Goal: Ask a question

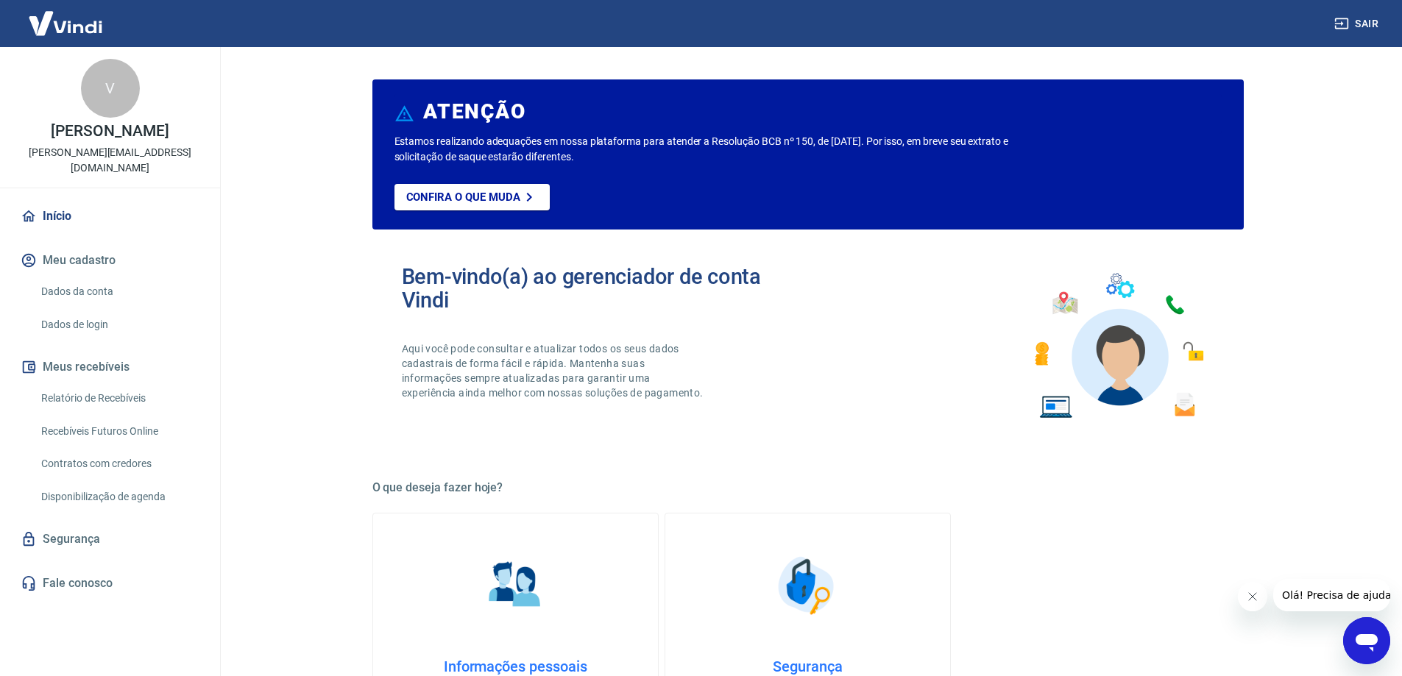
scroll to position [221, 0]
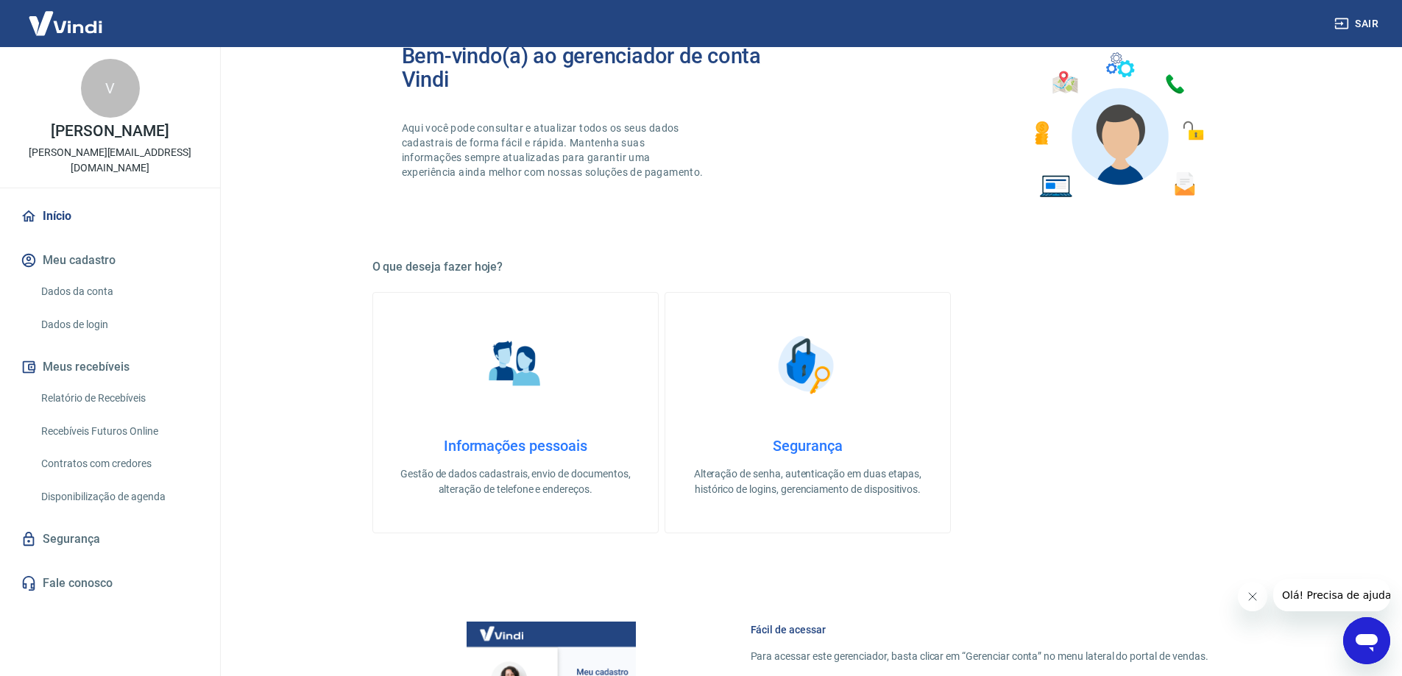
click at [306, 380] on main "ATENÇÃO Estamos realizando adequações em nossa plataforma para atender a Resolu…" at bounding box center [807, 140] width 1188 height 629
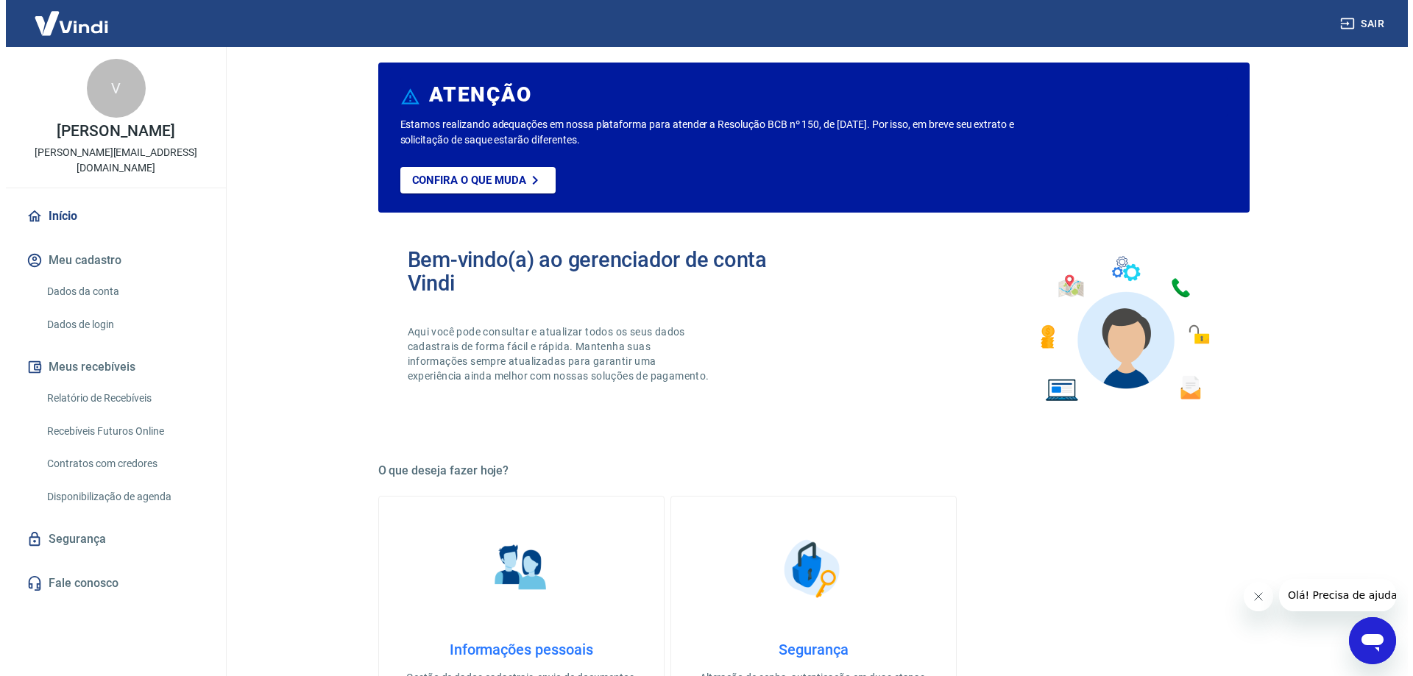
scroll to position [0, 0]
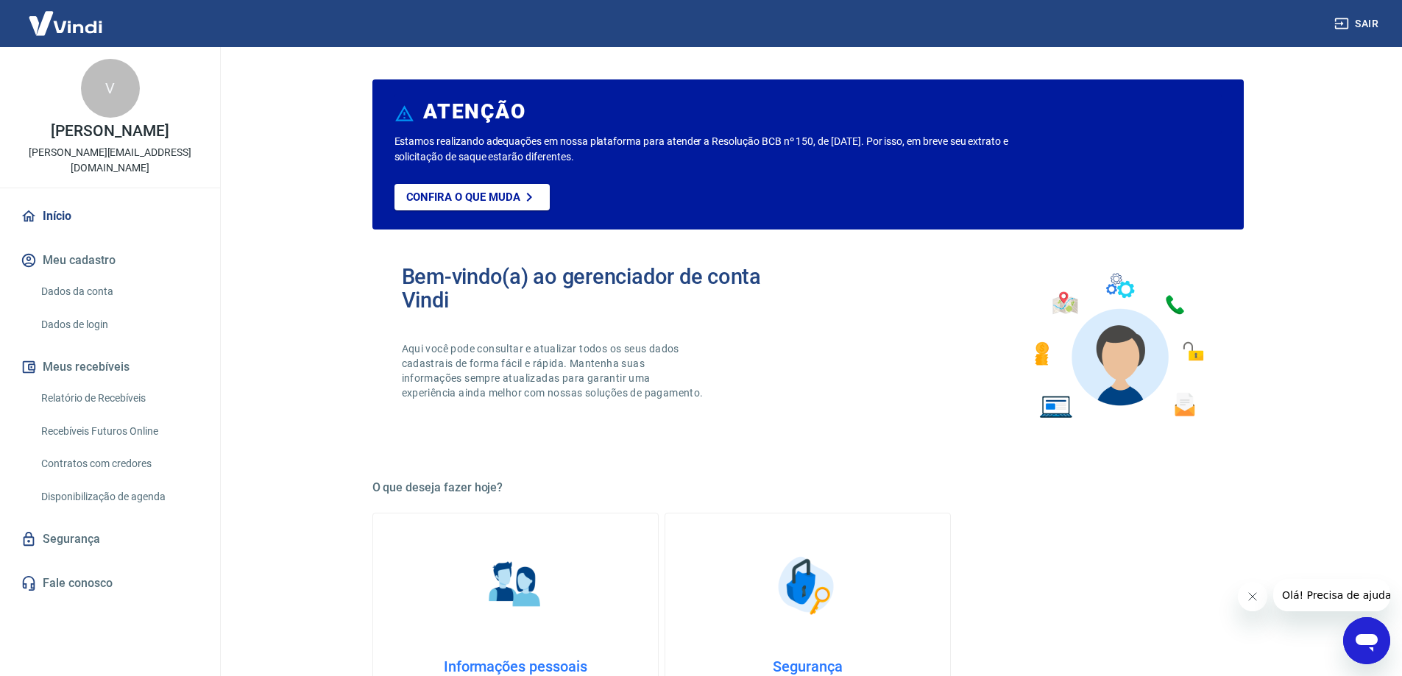
click at [1361, 227] on main "ATENÇÃO Estamos realizando adequações em nossa plataforma para atender a Resolu…" at bounding box center [807, 361] width 1188 height 629
click at [46, 205] on link "Início" at bounding box center [110, 216] width 185 height 32
click at [92, 383] on link "Relatório de Recebíveis" at bounding box center [118, 398] width 167 height 30
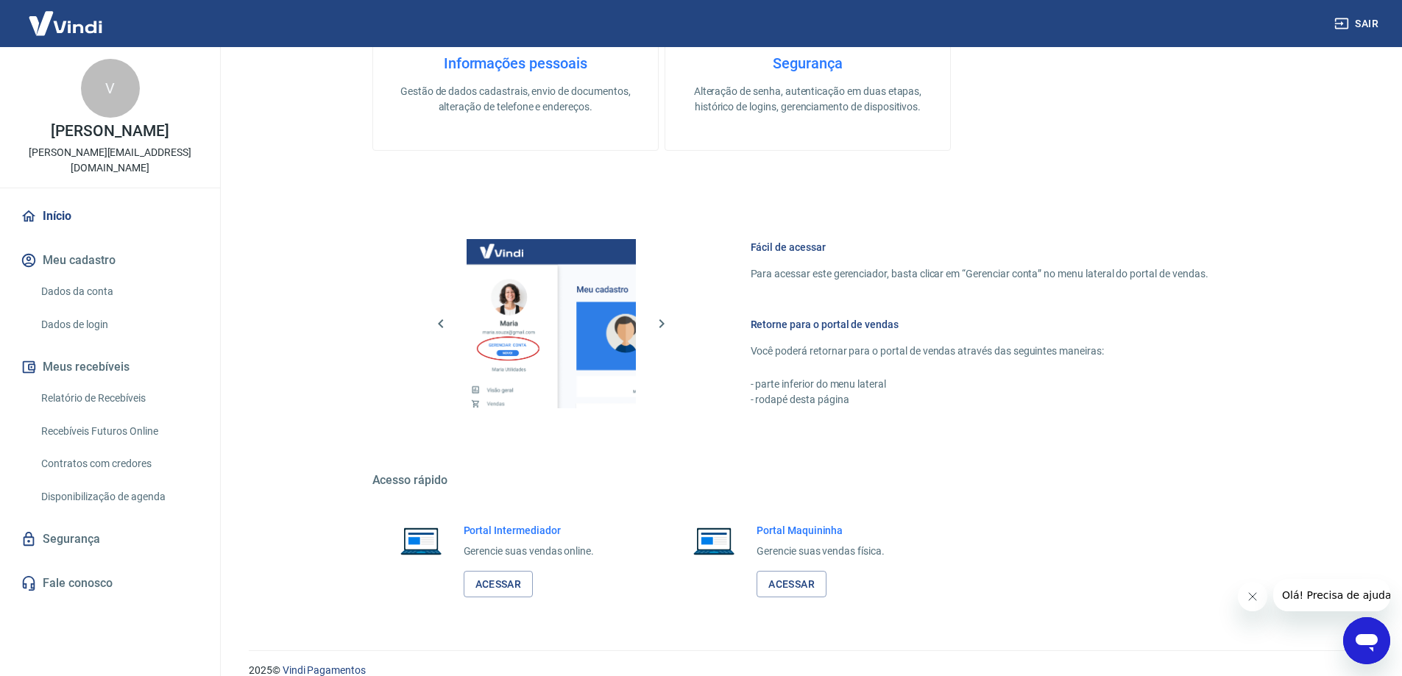
scroll to position [623, 0]
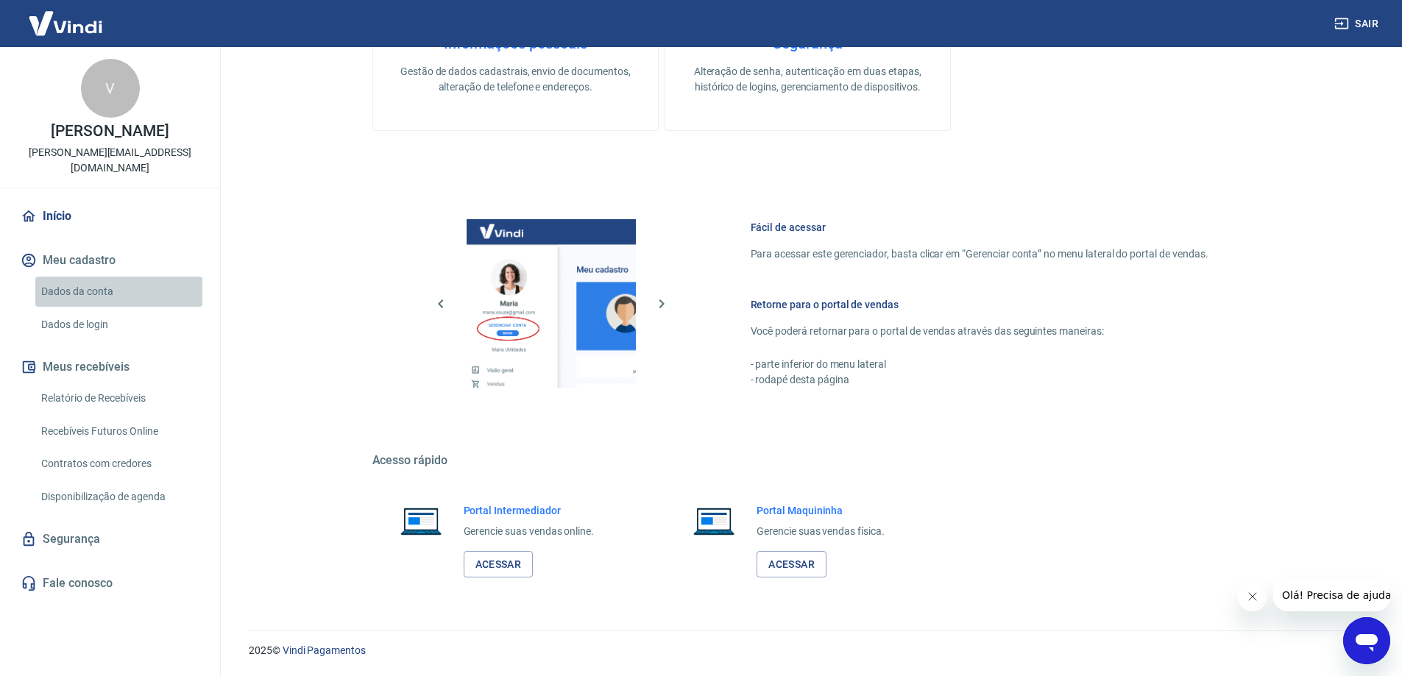
click at [64, 277] on link "Dados da conta" at bounding box center [118, 292] width 167 height 30
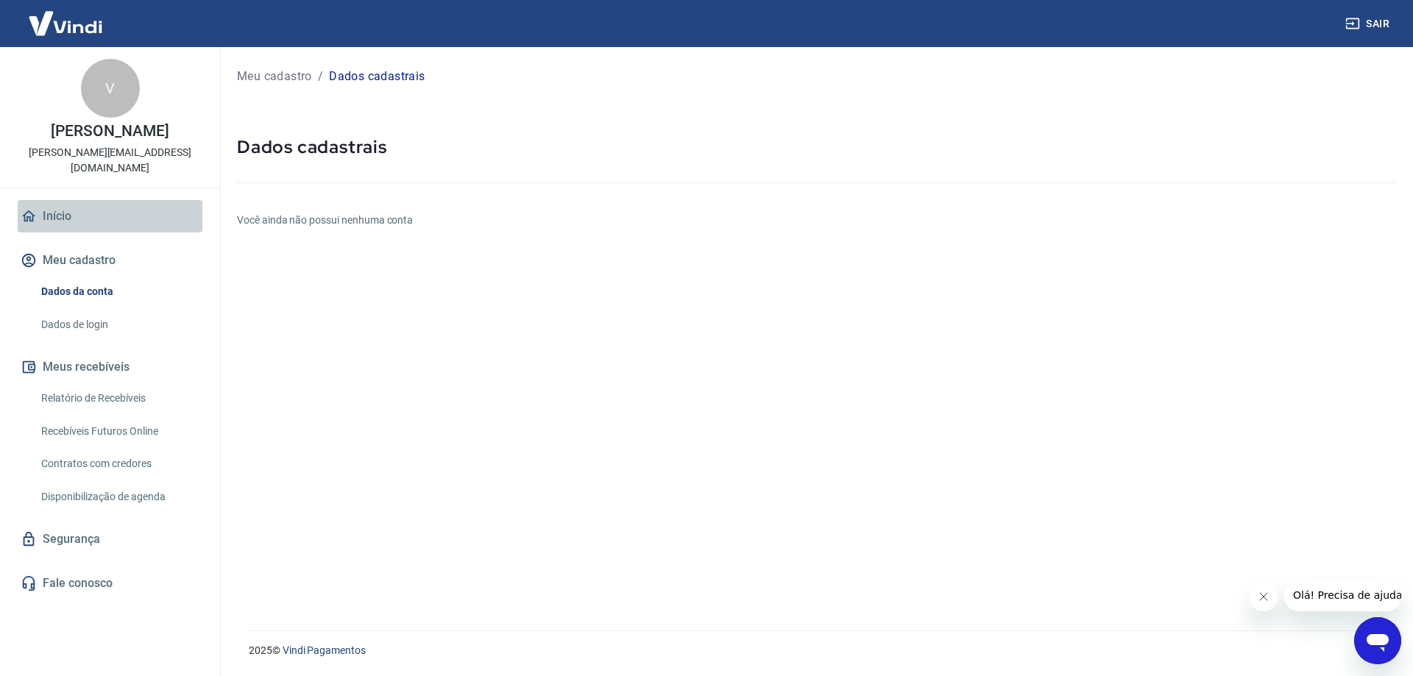
click at [60, 201] on link "Início" at bounding box center [110, 216] width 185 height 32
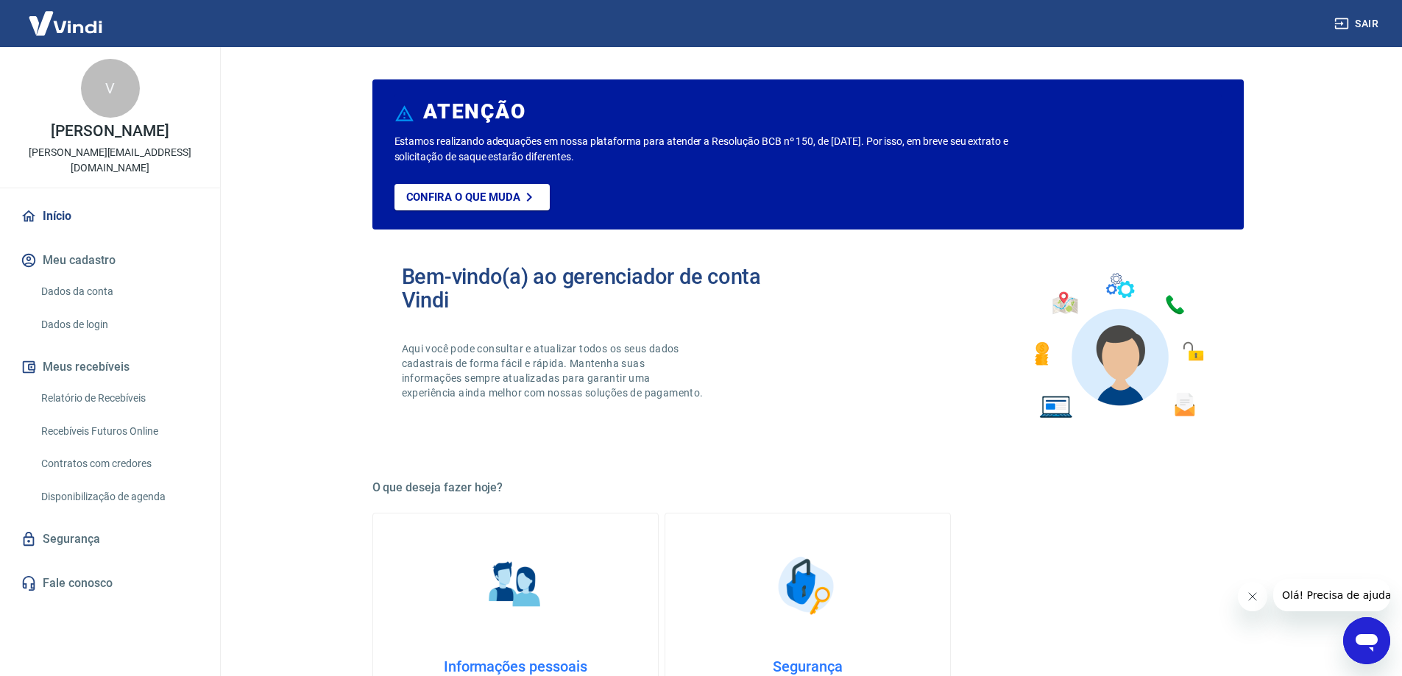
click at [1374, 645] on icon "Abrir janela de mensagens" at bounding box center [1366, 641] width 26 height 26
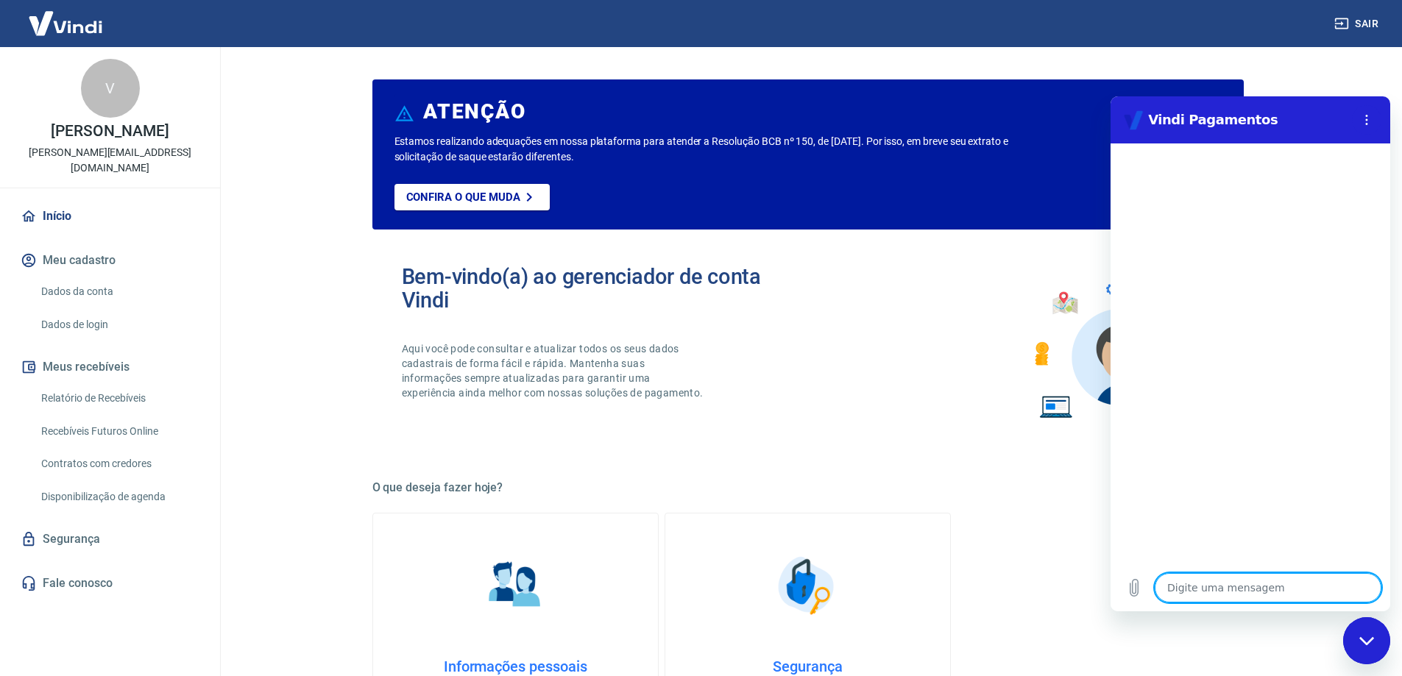
type textarea "B"
type textarea "x"
type textarea "Bo"
type textarea "x"
type textarea "Boa"
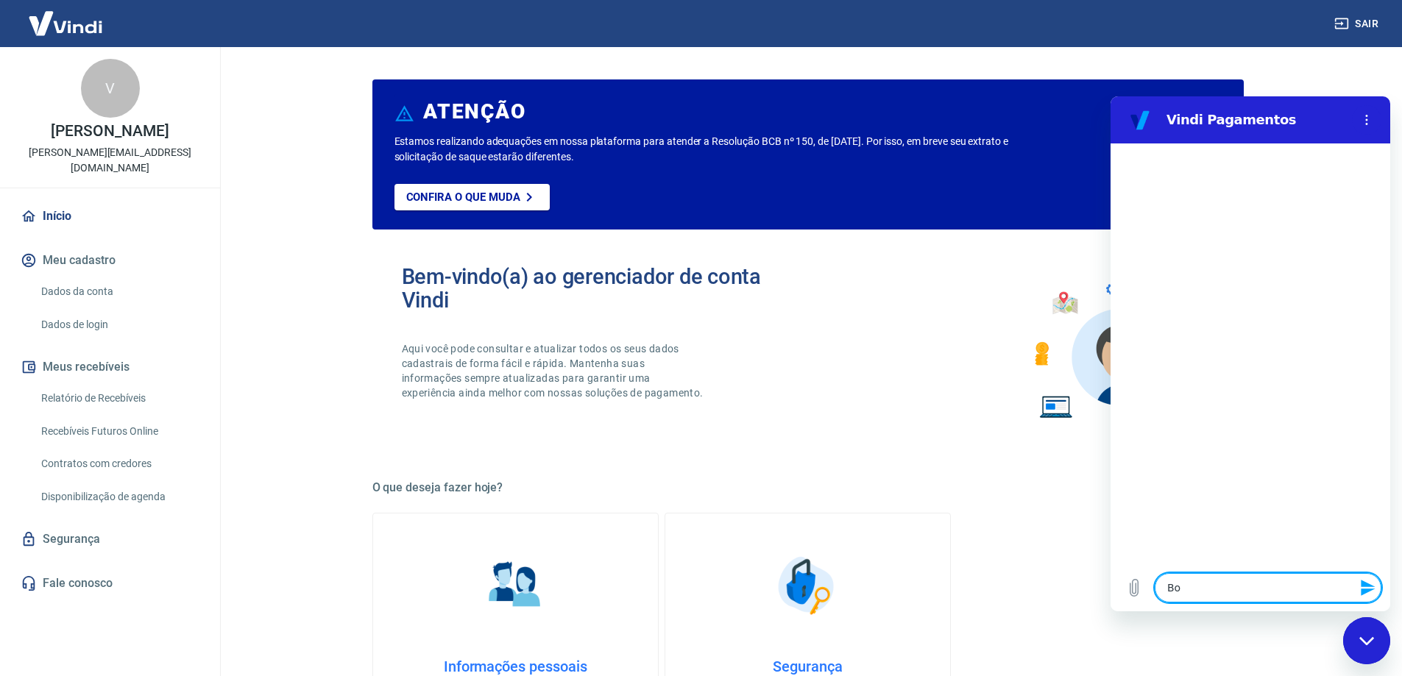
type textarea "x"
type textarea "Boa"
type textarea "x"
type textarea "Boa t"
type textarea "x"
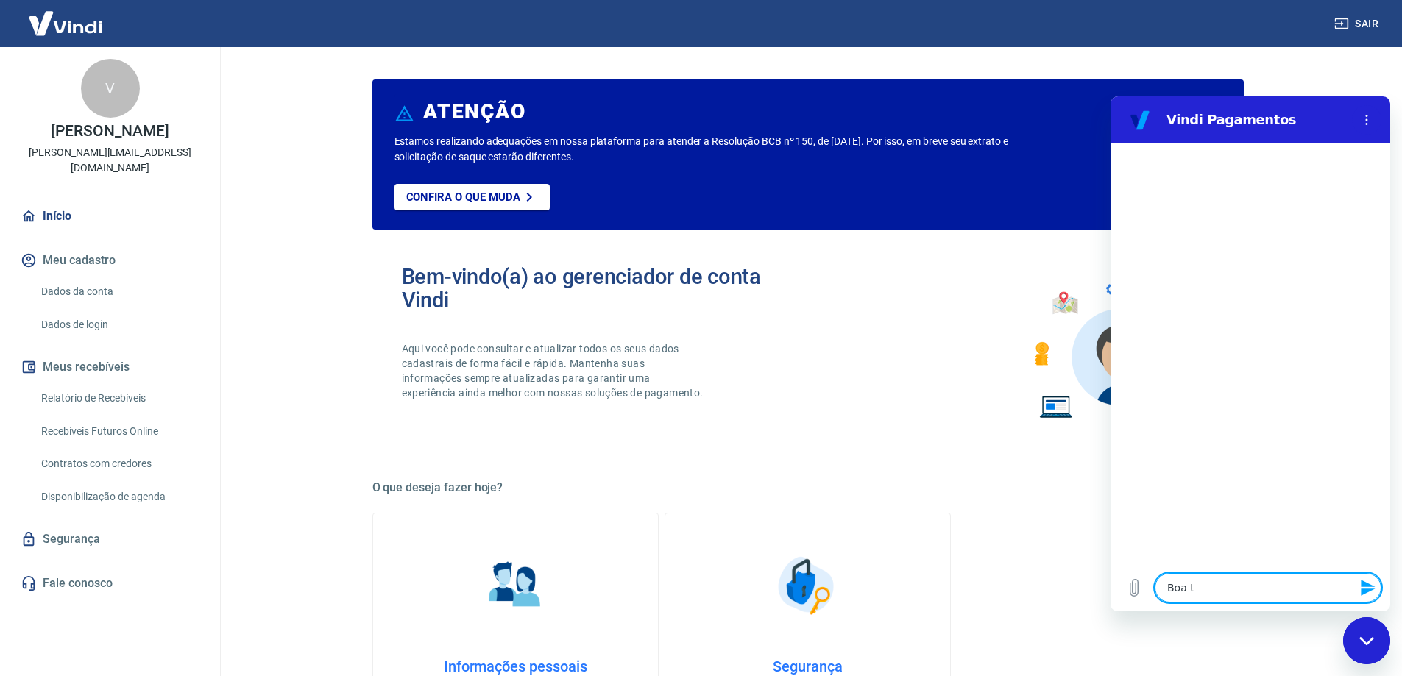
type textarea "Boa ta"
type textarea "x"
type textarea "Boa tar"
type textarea "x"
type textarea "Boa tard"
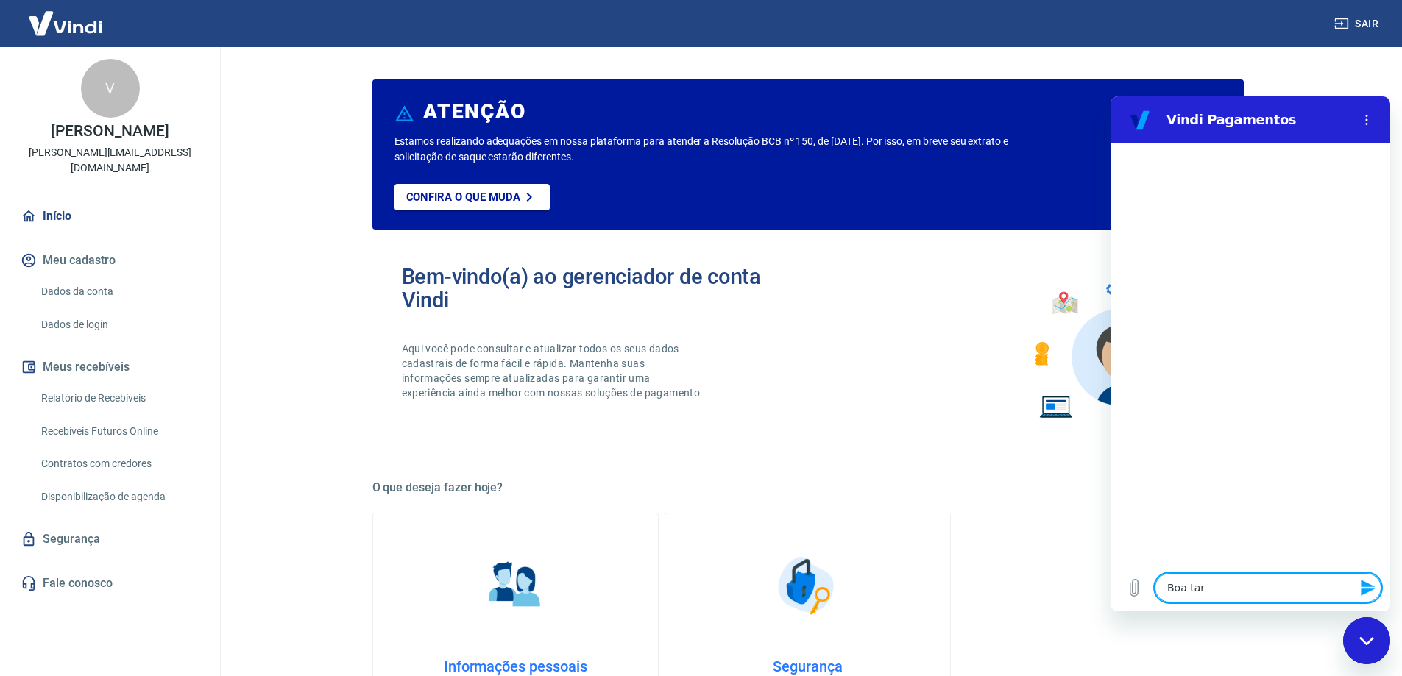
type textarea "x"
type textarea "Boa tarde"
type textarea "x"
type textarea "Boa tarde,"
type textarea "x"
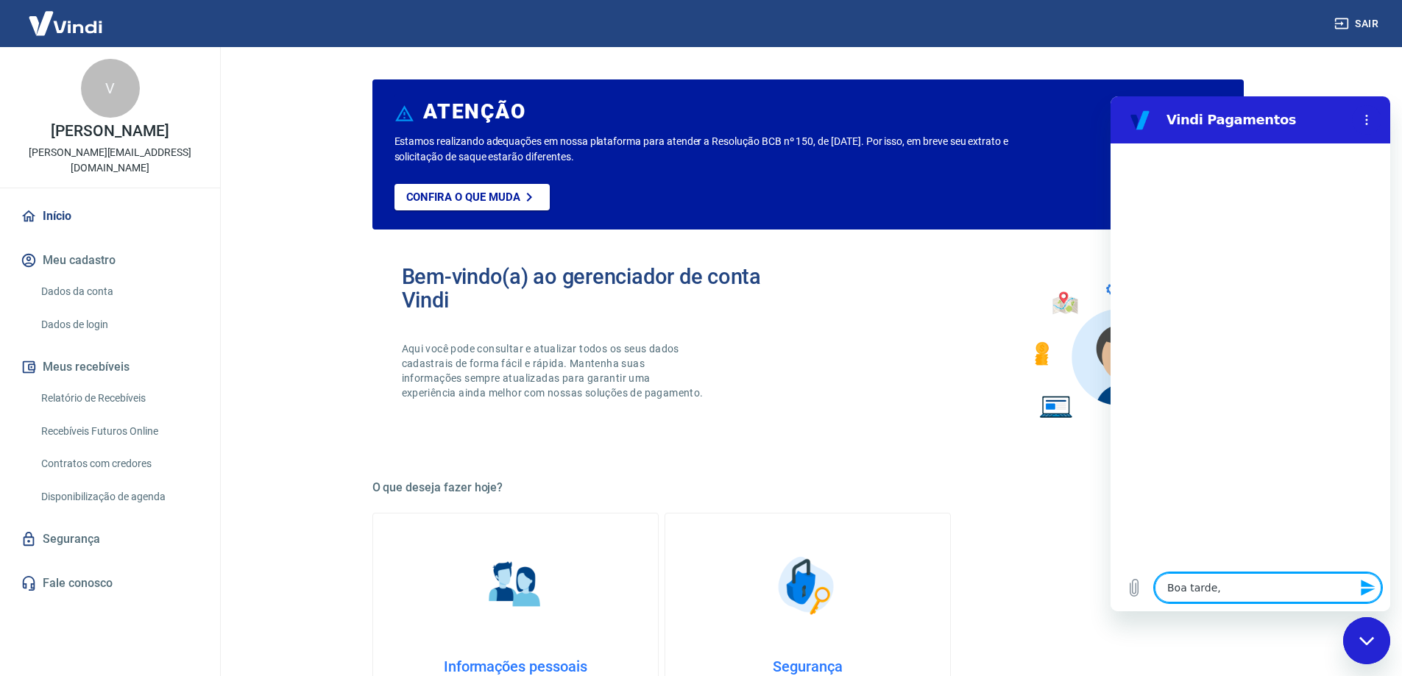
type textarea "Boa tarde,"
type textarea "x"
type textarea "Boa tarde, e"
type textarea "x"
type textarea "Boa tarde, es"
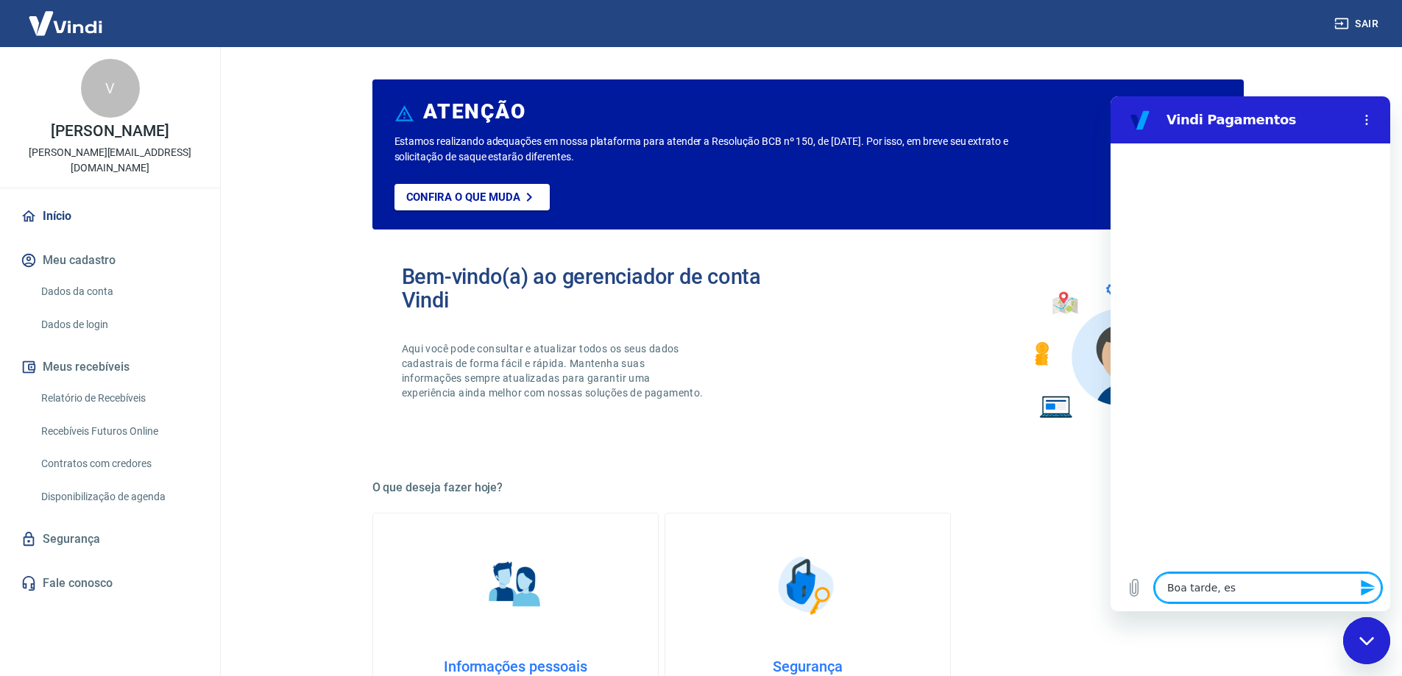
type textarea "x"
type textarea "Boa tarde, est"
type textarea "x"
type textarea "Boa tarde, esto"
type textarea "x"
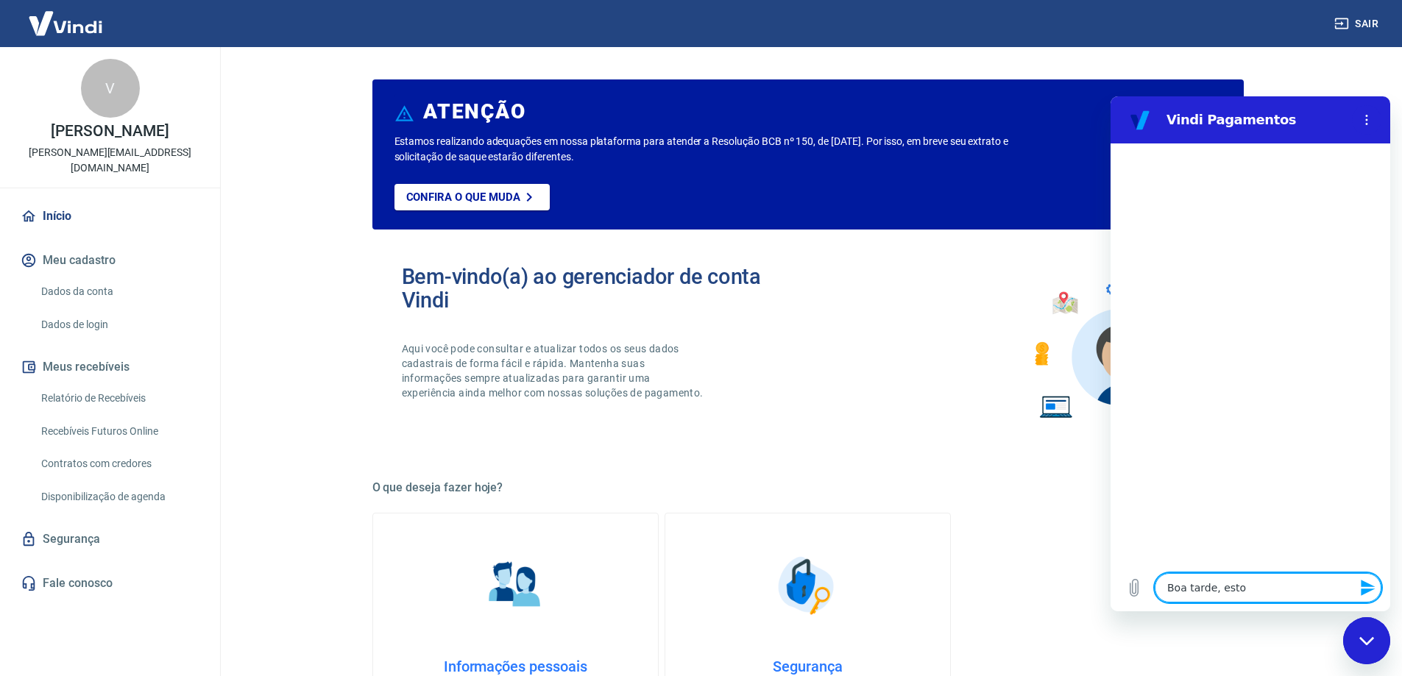
type textarea "Boa tarde, estou"
type textarea "x"
type textarea "Boa tarde, estou"
type textarea "x"
type textarea "Boa tarde, estou c"
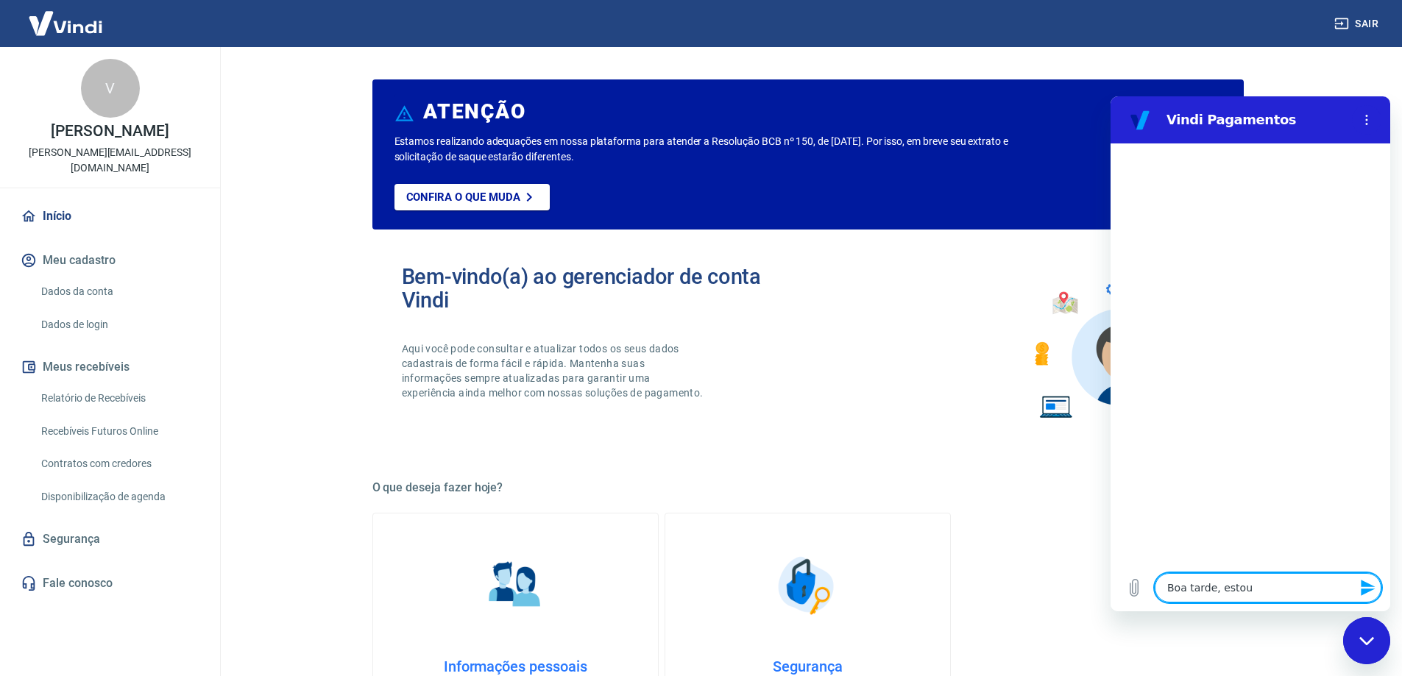
type textarea "x"
type textarea "Boa tarde, estou co"
type textarea "x"
type textarea "Boa tarde, estou com"
type textarea "x"
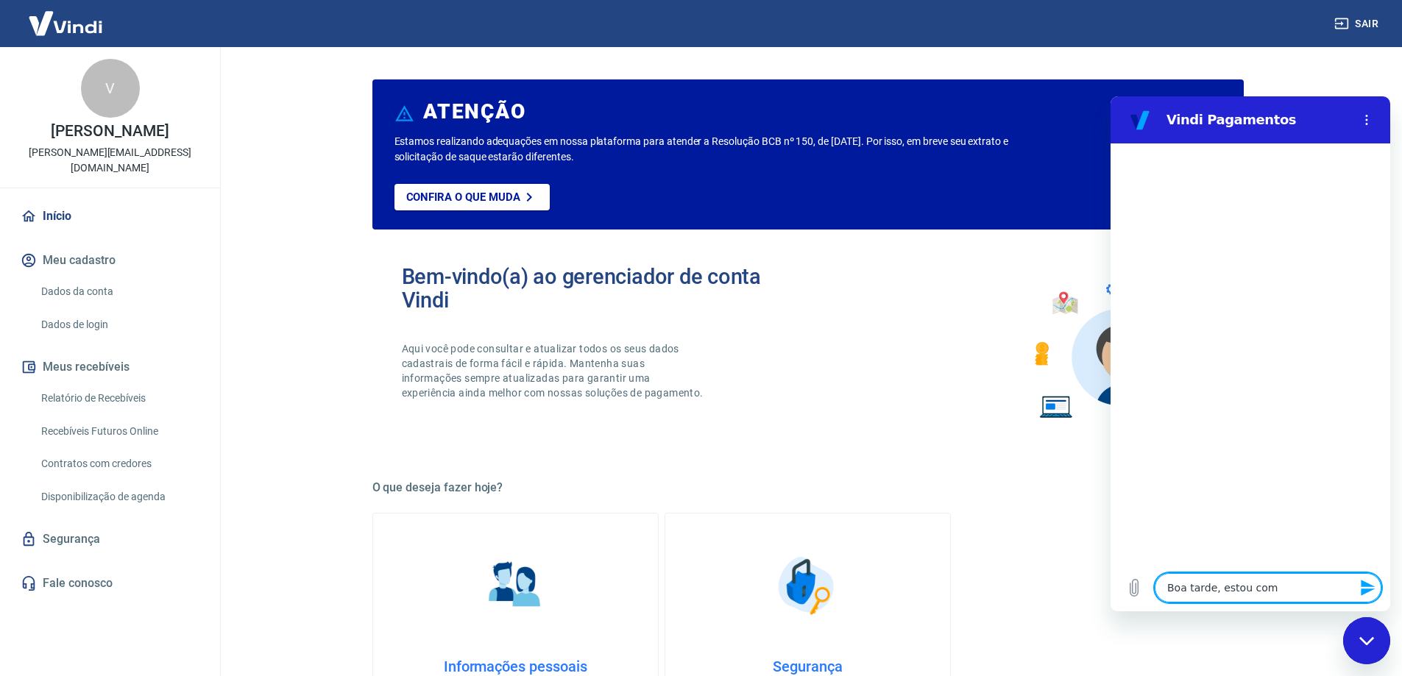
type textarea "Boa tarde, estou com"
type textarea "x"
type textarea "Boa tarde, estou com p"
type textarea "x"
type textarea "Boa tarde, estou com pr"
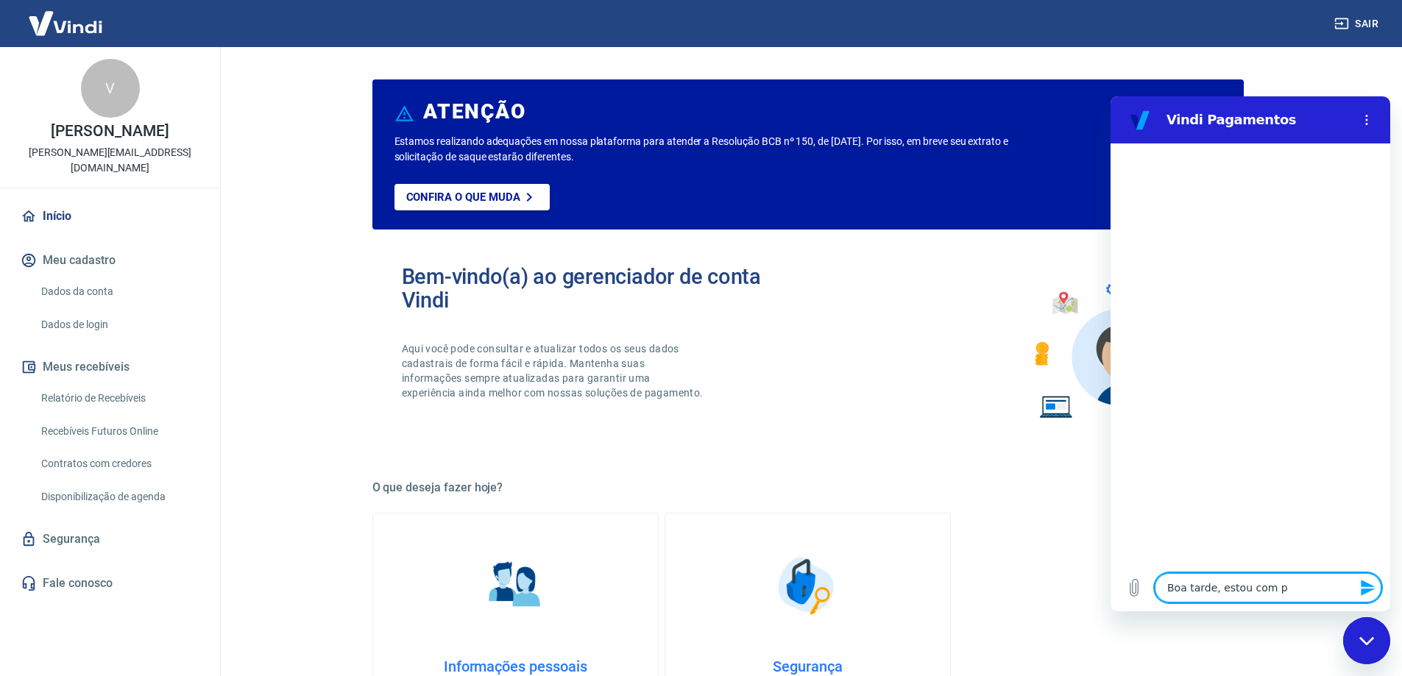
type textarea "x"
type textarea "Boa tarde, estou com pro"
type textarea "x"
type textarea "Boa tarde, estou com prob"
type textarea "x"
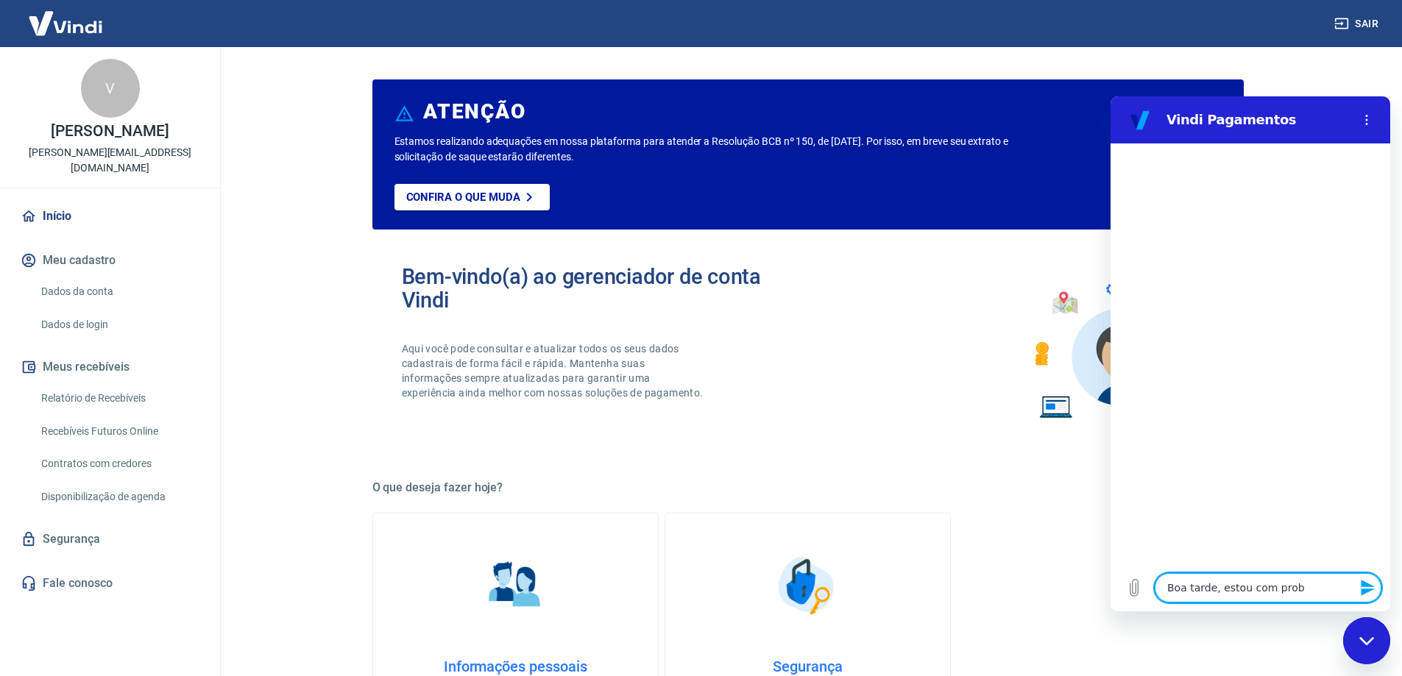
type textarea "Boa tarde, estou com probl"
type textarea "x"
type textarea "Boa tarde, estou com proble"
type textarea "x"
type textarea "Boa tarde, estou com problem"
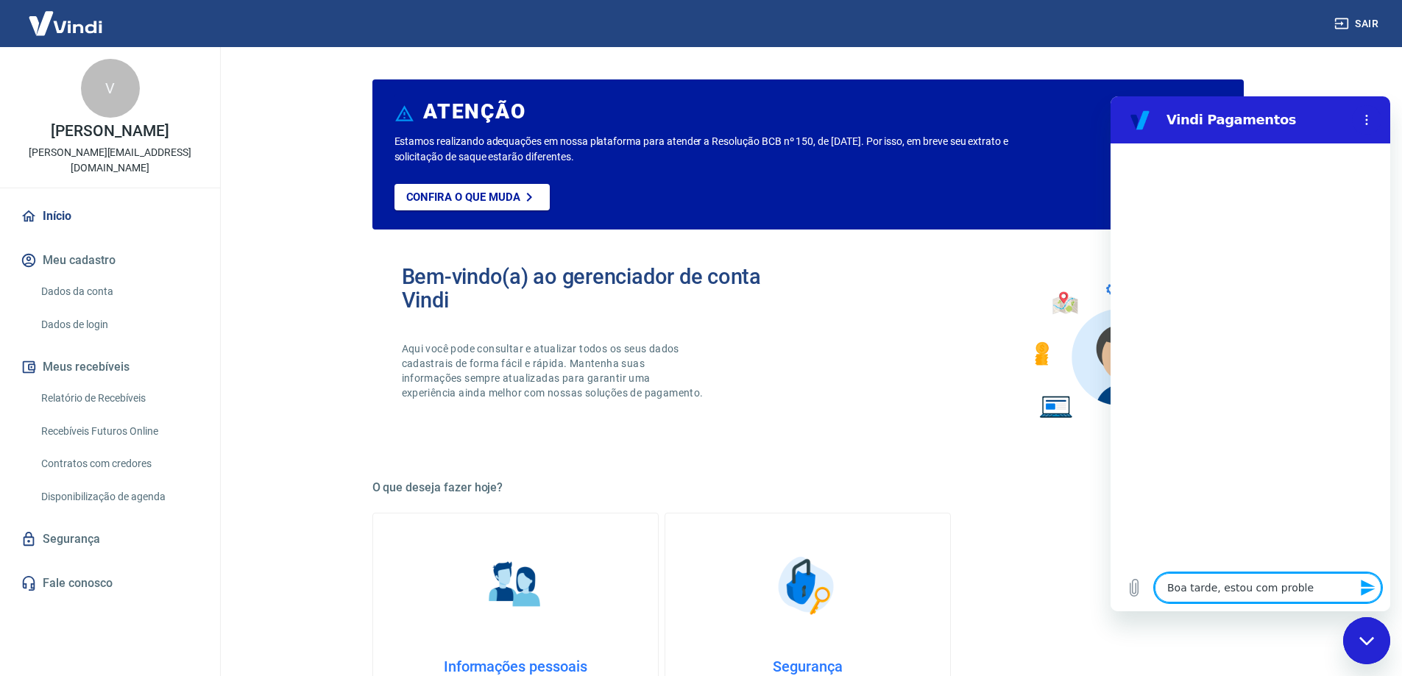
type textarea "x"
type textarea "Boa tarde, estou com problema"
type textarea "x"
type textarea "Boa tarde, estou com problemas"
type textarea "x"
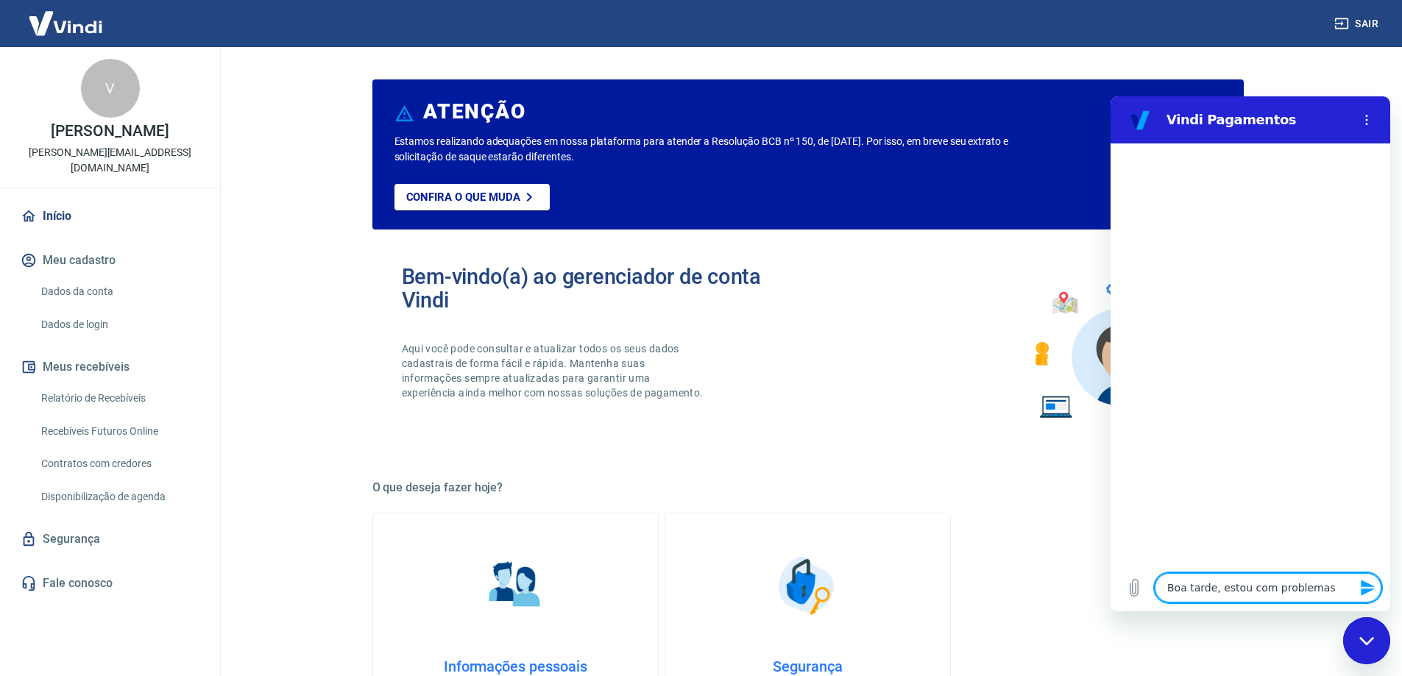
type textarea "Boa tarde, estou com problemas"
type textarea "x"
type textarea "Boa tarde, estou com problemas c"
type textarea "x"
type textarea "Boa tarde, estou com problemas co"
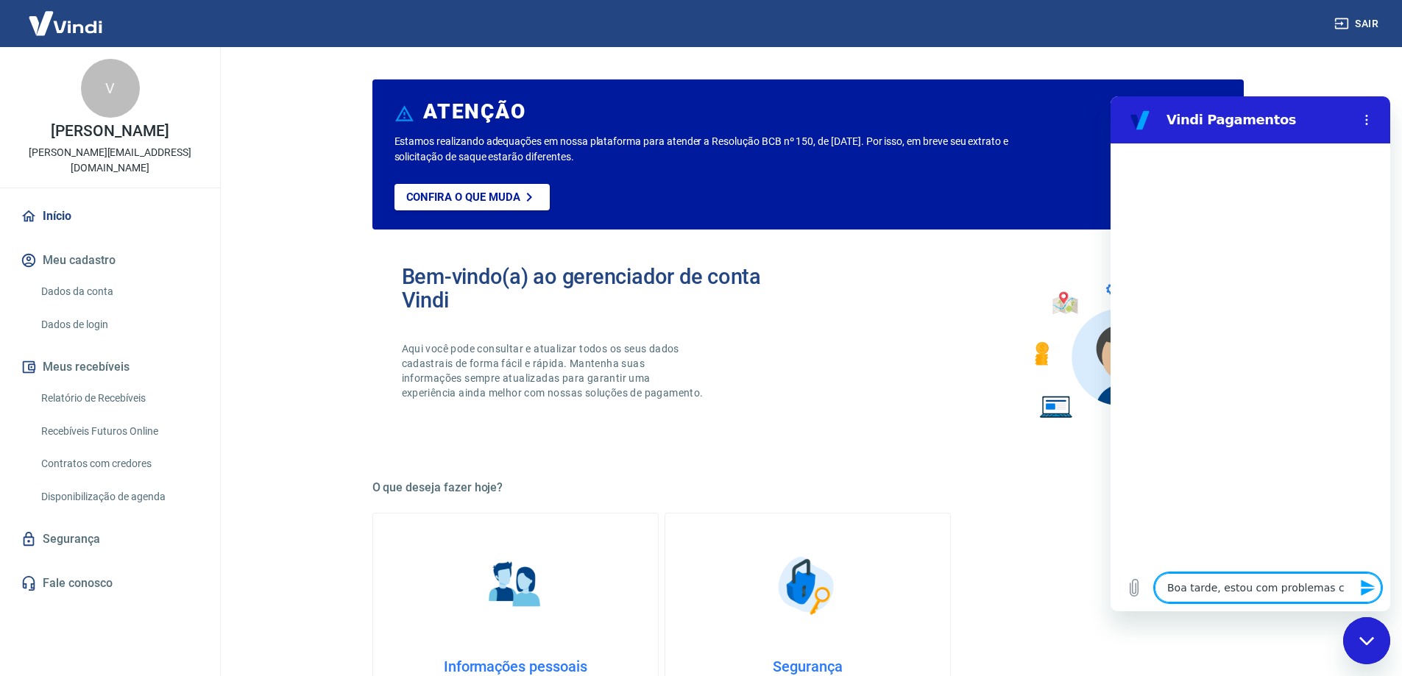
type textarea "x"
type textarea "Boa tarde, estou com problemas com"
type textarea "x"
type textarea "Boa tarde, estou com problemas com"
type textarea "x"
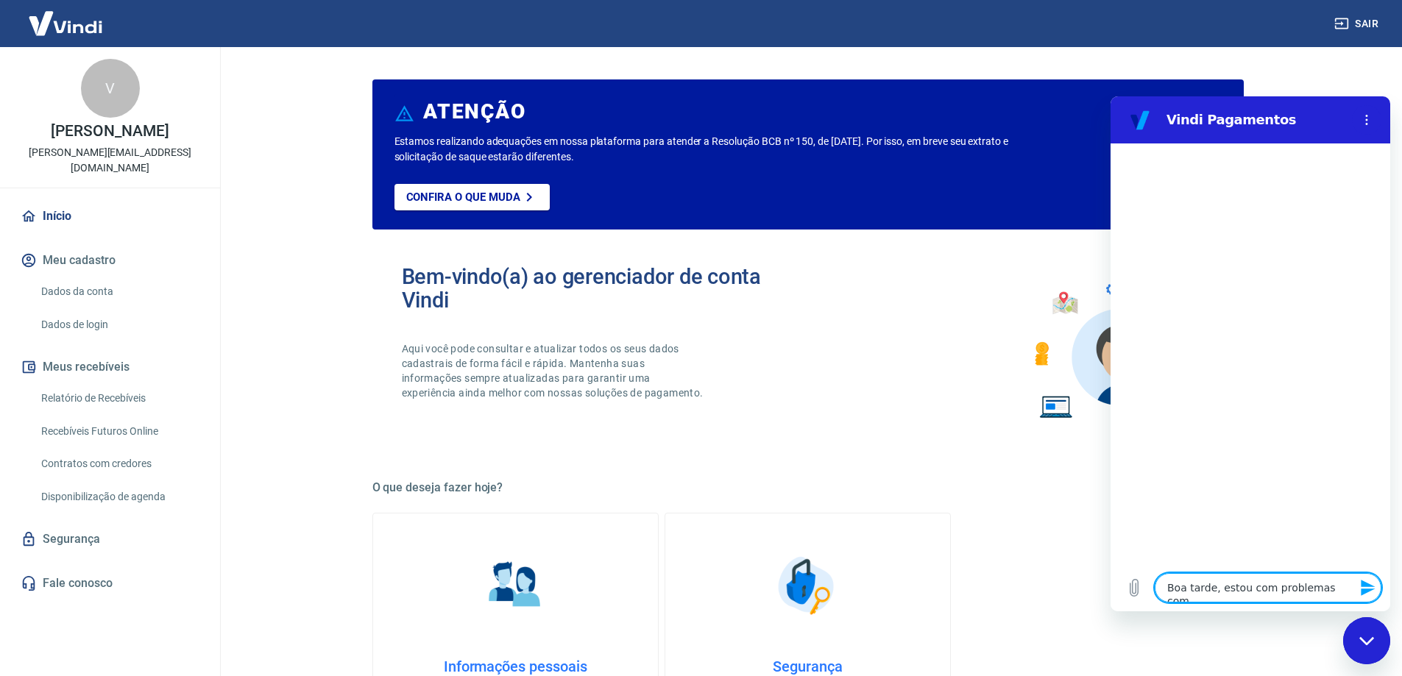
type textarea "Boa tarde, estou com problemas com u"
type textarea "x"
type textarea "Boa tarde, estou com problemas com um"
type textarea "x"
type textarea "Boa tarde, estou com problemas com uma"
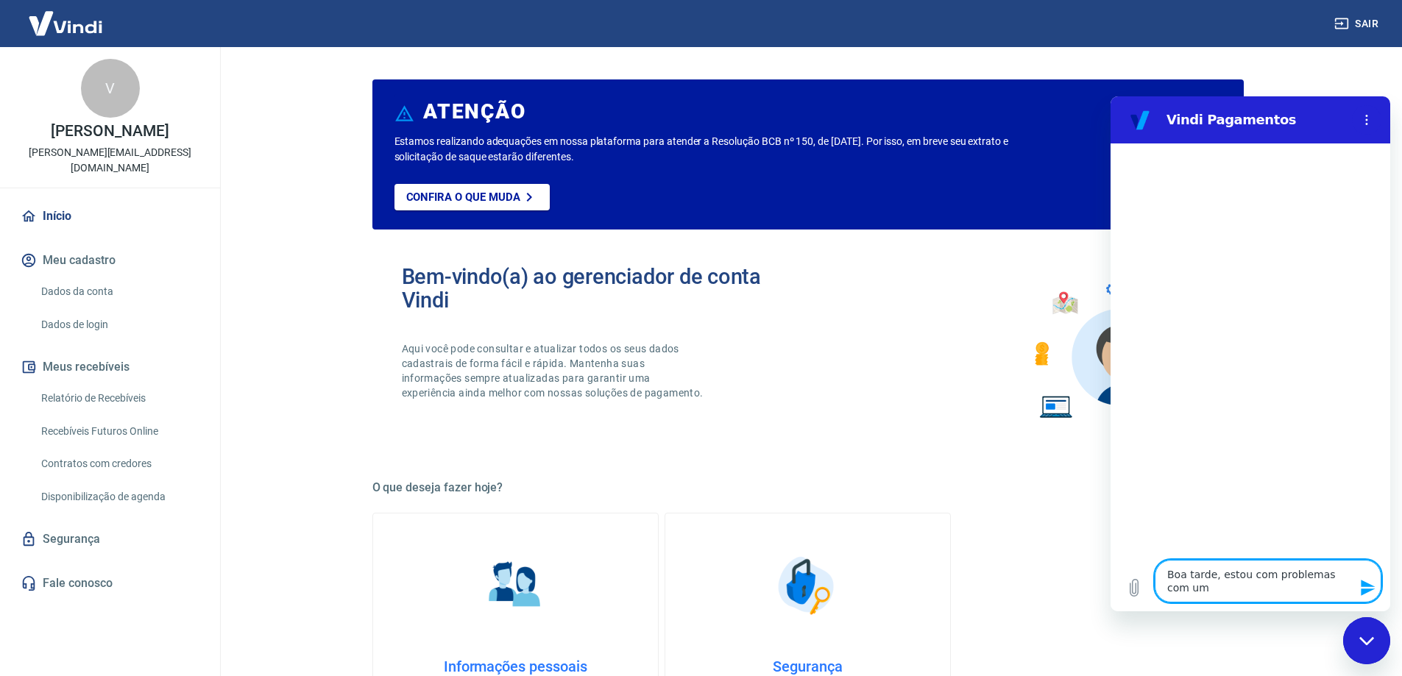
type textarea "x"
type textarea "Boa tarde, estou com problemas com uma"
type textarea "x"
type textarea "Boa tarde, estou com problemas com uma c"
type textarea "x"
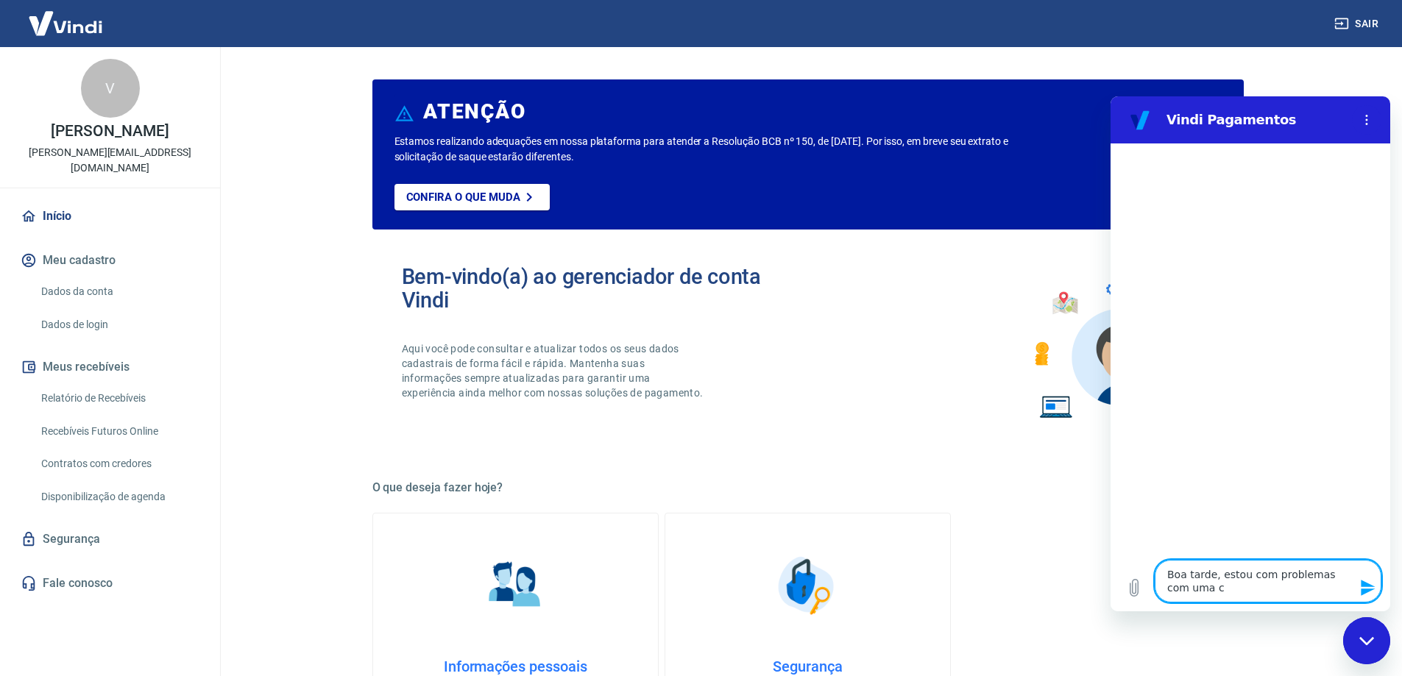
type textarea "Boa tarde, estou com problemas com uma co"
type textarea "x"
type textarea "Boa tarde, estou com problemas com uma com"
type textarea "x"
type textarea "Boa tarde, estou com problemas com uma comp"
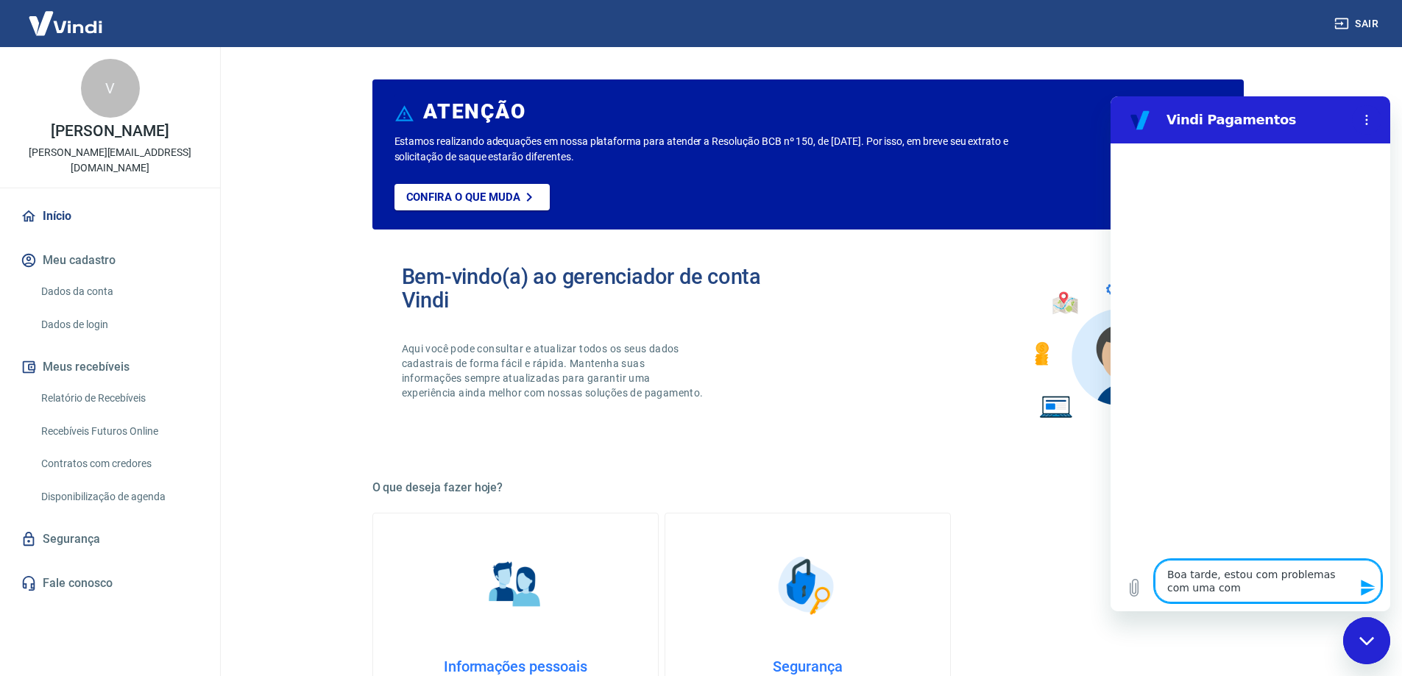
type textarea "x"
type textarea "Boa tarde, estou com problemas com uma compr"
type textarea "x"
type textarea "Boa tarde, estou com problemas com uma compra"
type textarea "x"
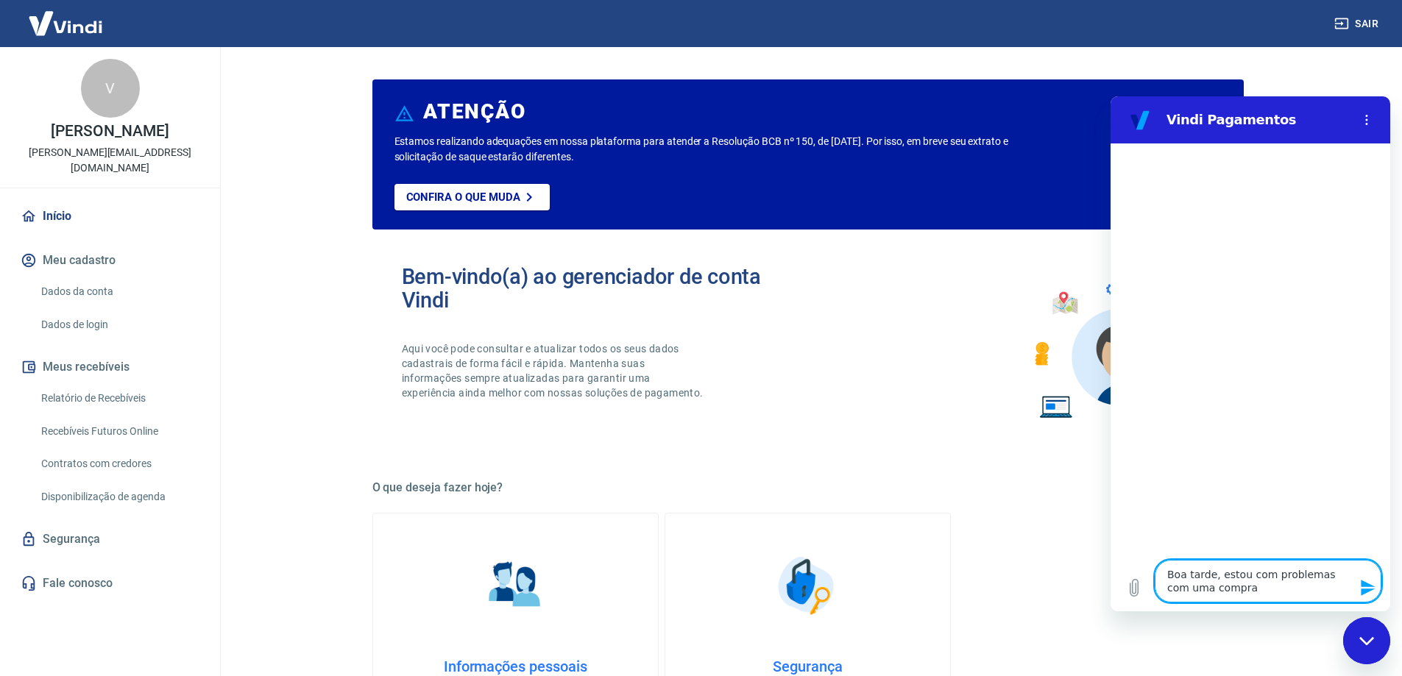
type textarea "Boa tarde, estou com problemas com uma compra"
type textarea "x"
type textarea "Boa tarde, estou com problemas com uma compra f"
type textarea "x"
type textarea "Boa tarde, estou com problemas com uma compra fe"
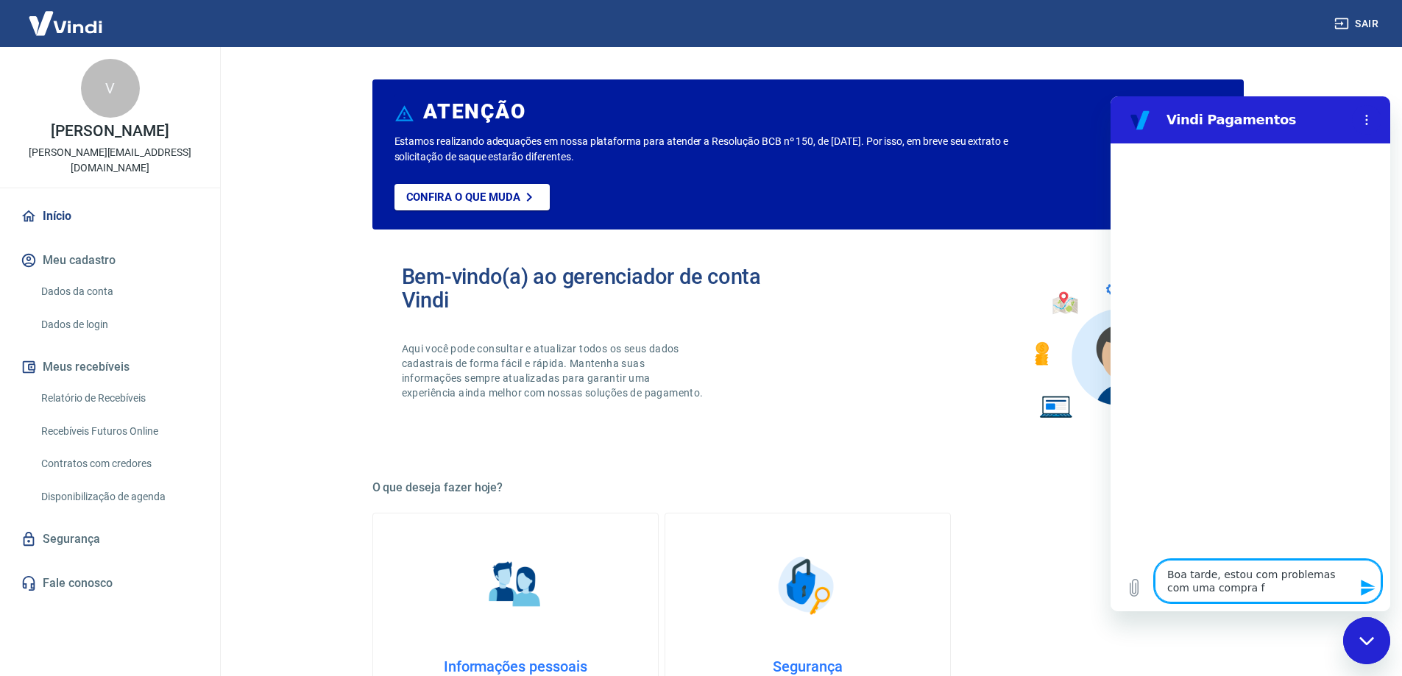
type textarea "x"
type textarea "Boa tarde, estou com problemas com uma compra fei"
type textarea "x"
type textarea "Boa tarde, estou com problemas com uma compra feit"
type textarea "x"
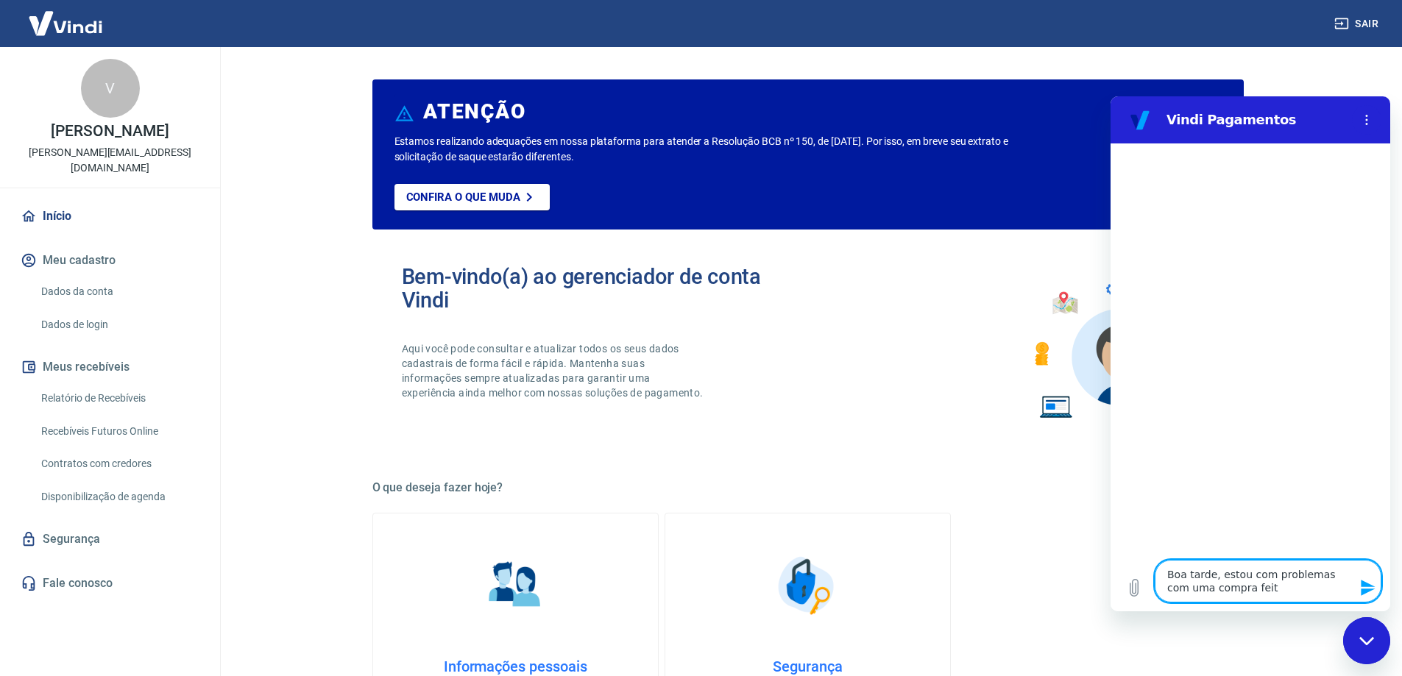
type textarea "Boa tarde, estou com problemas com uma compra feito"
type textarea "x"
type textarea "Boa tarde, estou com problemas com uma compra feit"
type textarea "x"
type textarea "Boa tarde, estou com problemas com uma compra feita"
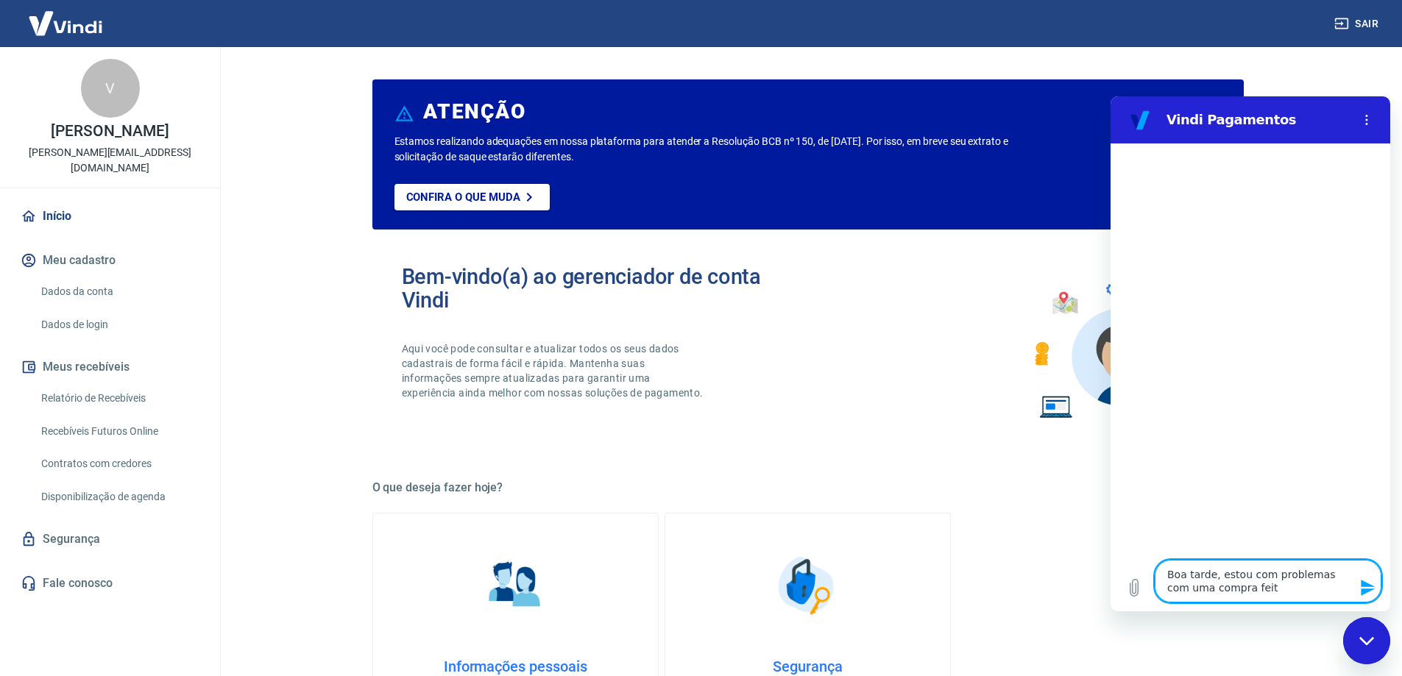
type textarea "x"
type textarea "Boa tarde, estou com problemas com uma compra feita"
type textarea "x"
type textarea "Boa tarde, estou com problemas com uma compra feita n"
type textarea "x"
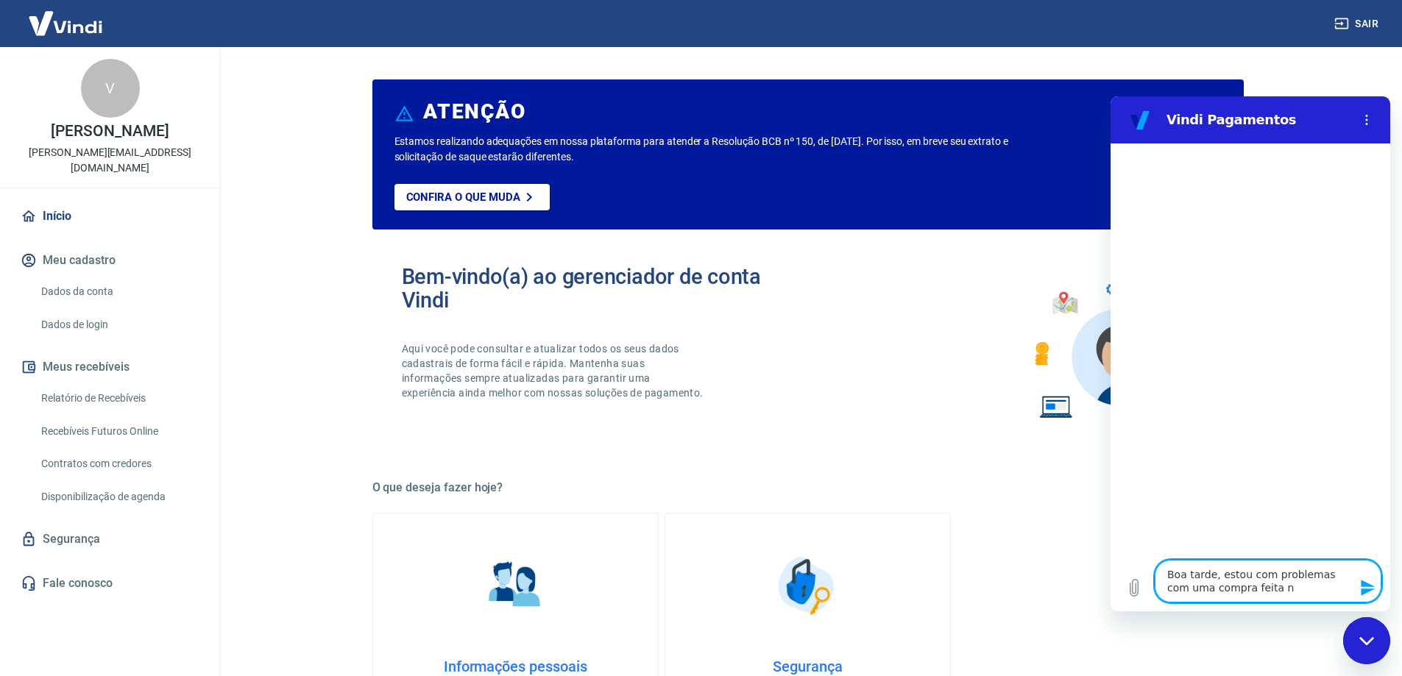
type textarea "Boa tarde, estou com problemas com uma compra feita no"
type textarea "x"
type textarea "Boa tarde, estou com problemas com uma compra feita no"
type textarea "x"
type textarea "Boa tarde, estou com problemas com uma compra feita no s"
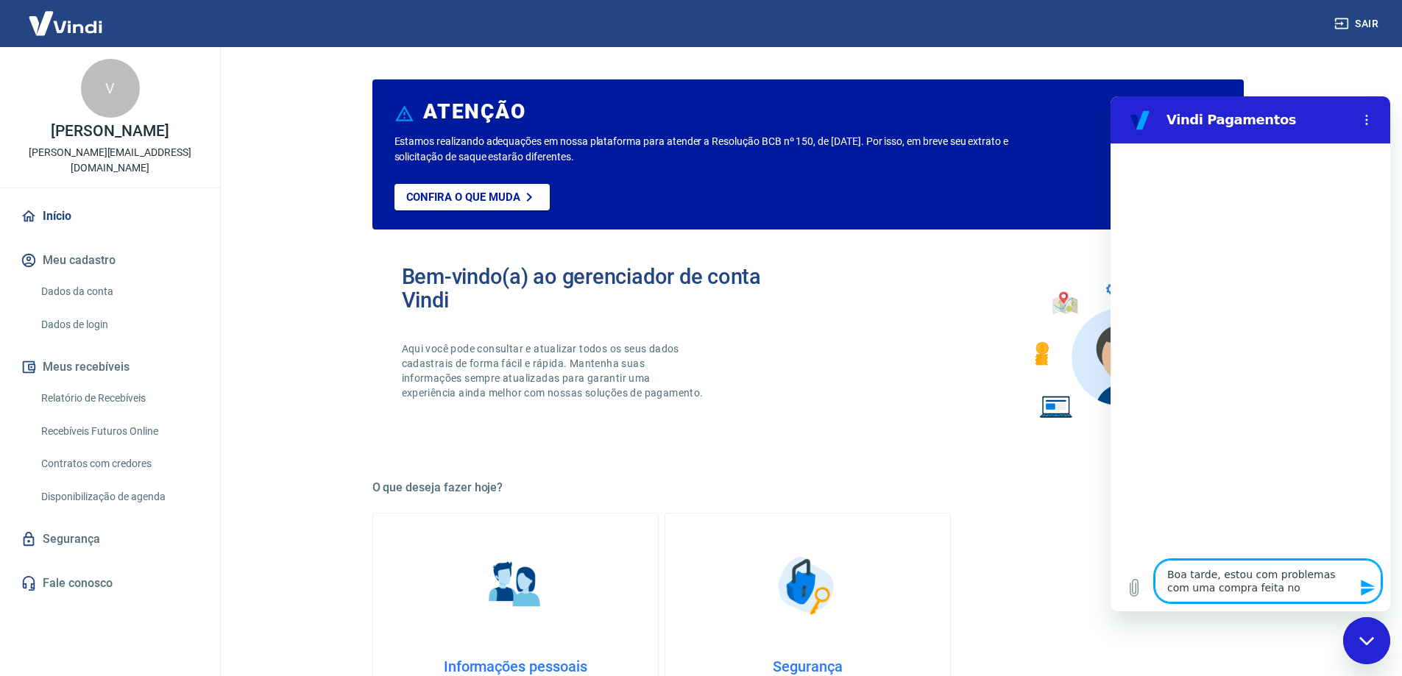
type textarea "x"
type textarea "Boa tarde, estou com problemas com uma compra feita no si"
type textarea "x"
type textarea "Boa tarde, estou com problemas com uma compra feita no sit"
type textarea "x"
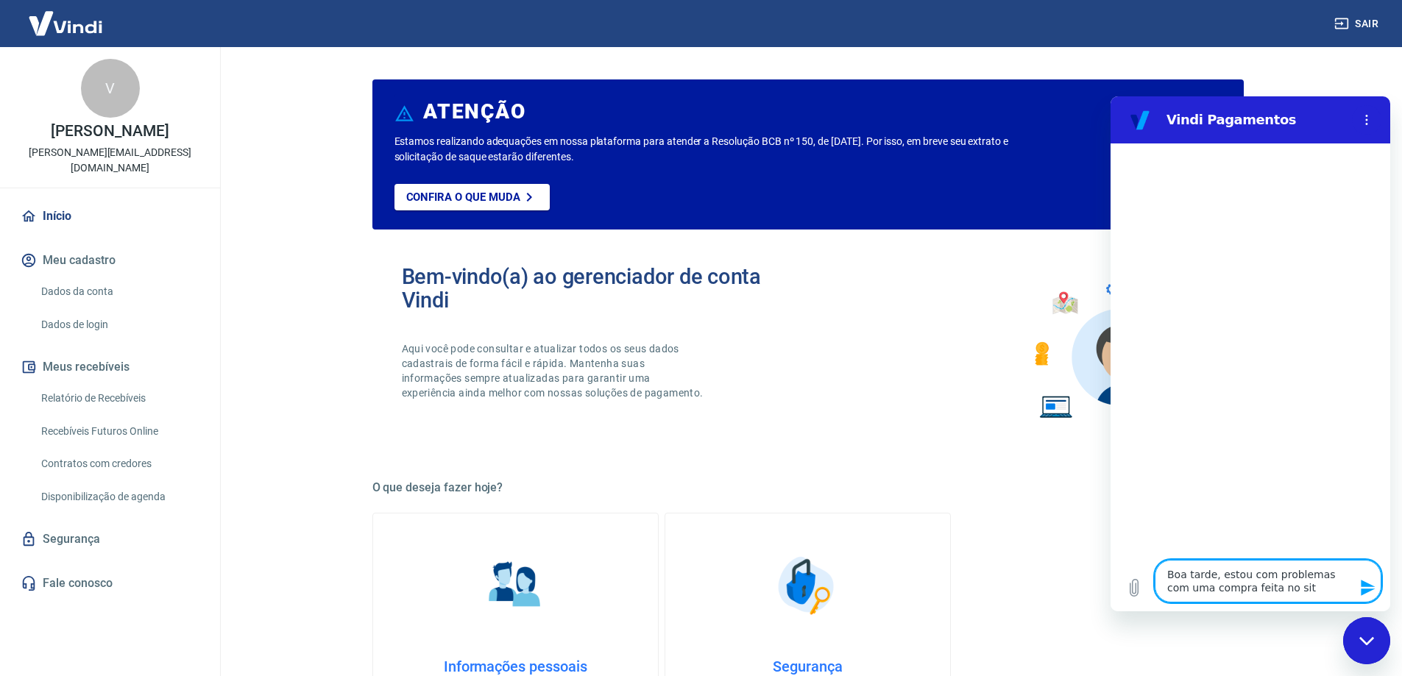
type textarea "Boa tarde, estou com problemas com uma compra feita no site"
type textarea "x"
type textarea "Boa tarde, estou com problemas com uma compra feita no site"
type textarea "x"
type textarea "Boa tarde, estou com problemas com uma compra feita no site d"
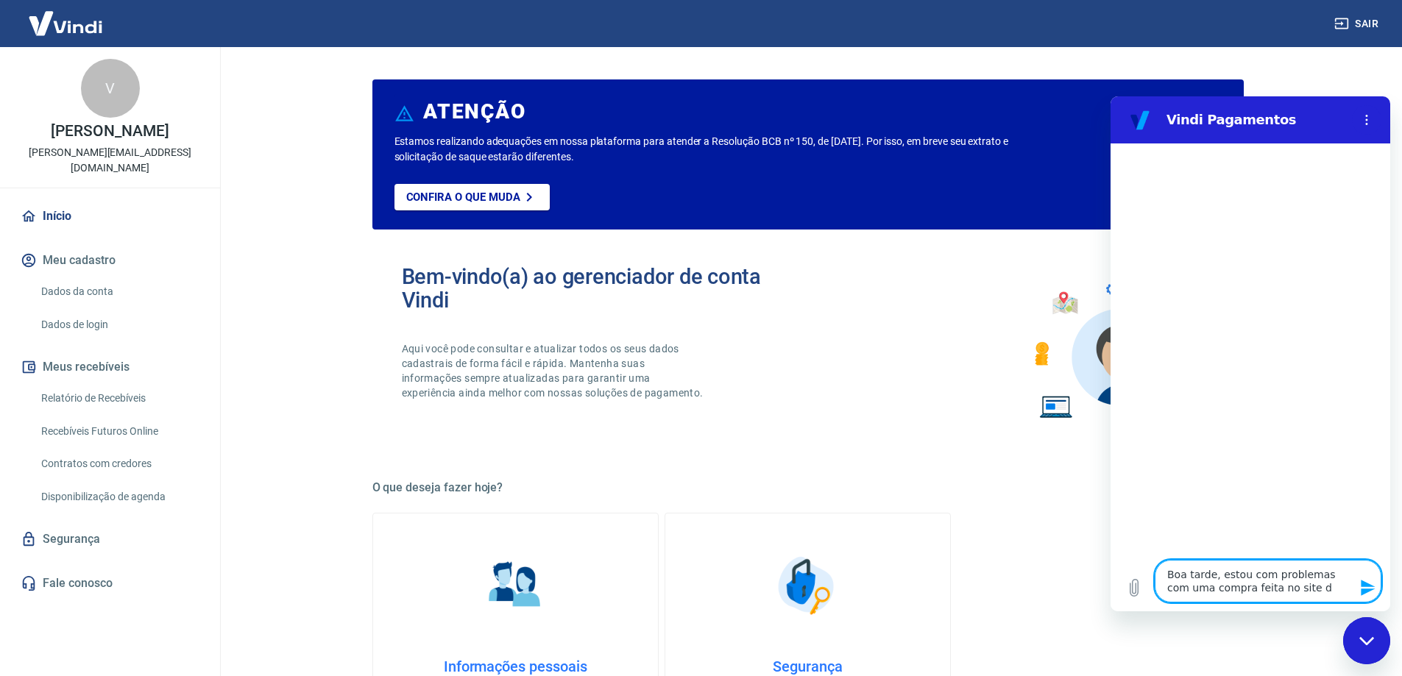
type textarea "x"
type textarea "Boa tarde, estou com problemas com uma compra feita no site da"
type textarea "x"
type textarea "Boa tarde, estou com problemas com uma compra feita no site da"
type textarea "x"
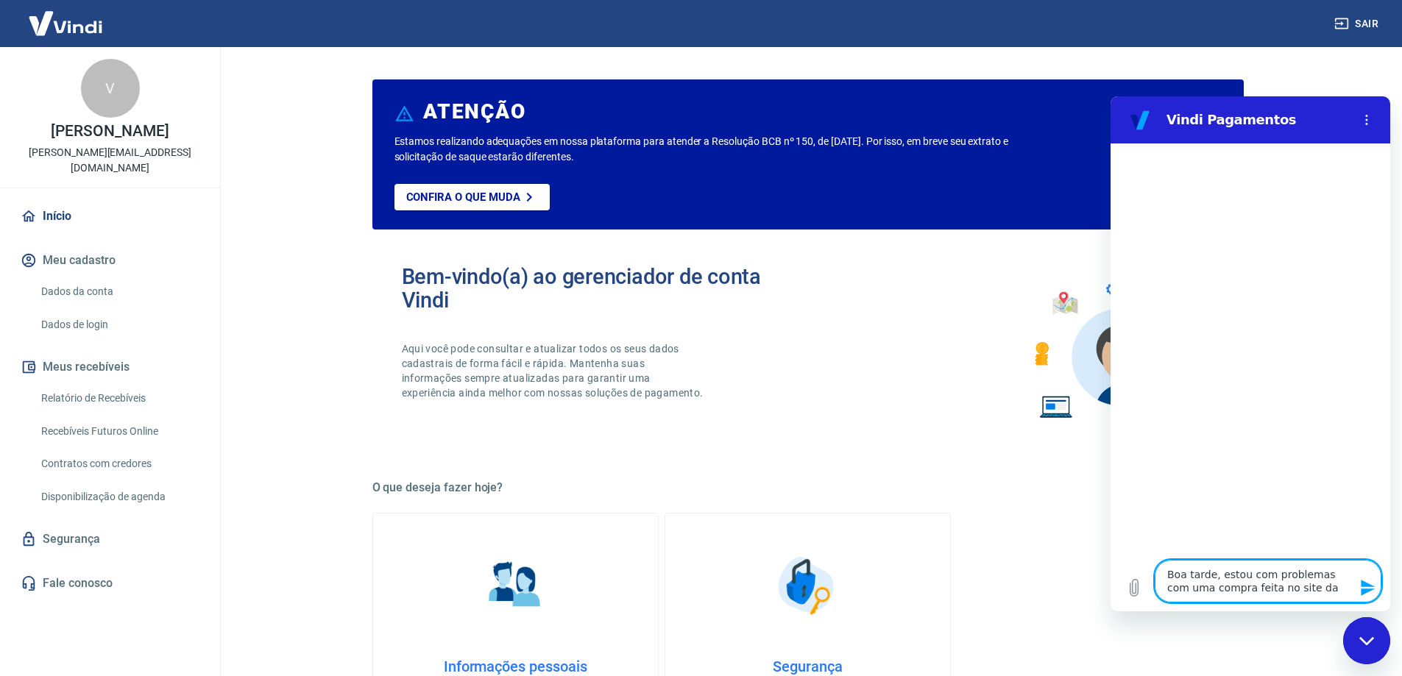
type textarea "Boa tarde, estou com problemas com uma compra feita no site da B"
type textarea "x"
type textarea "Boa tarde, estou com problemas com uma compra feita no site da Bi"
type textarea "x"
type textarea "Boa tarde, estou com problemas com uma compra feita no site da Bio"
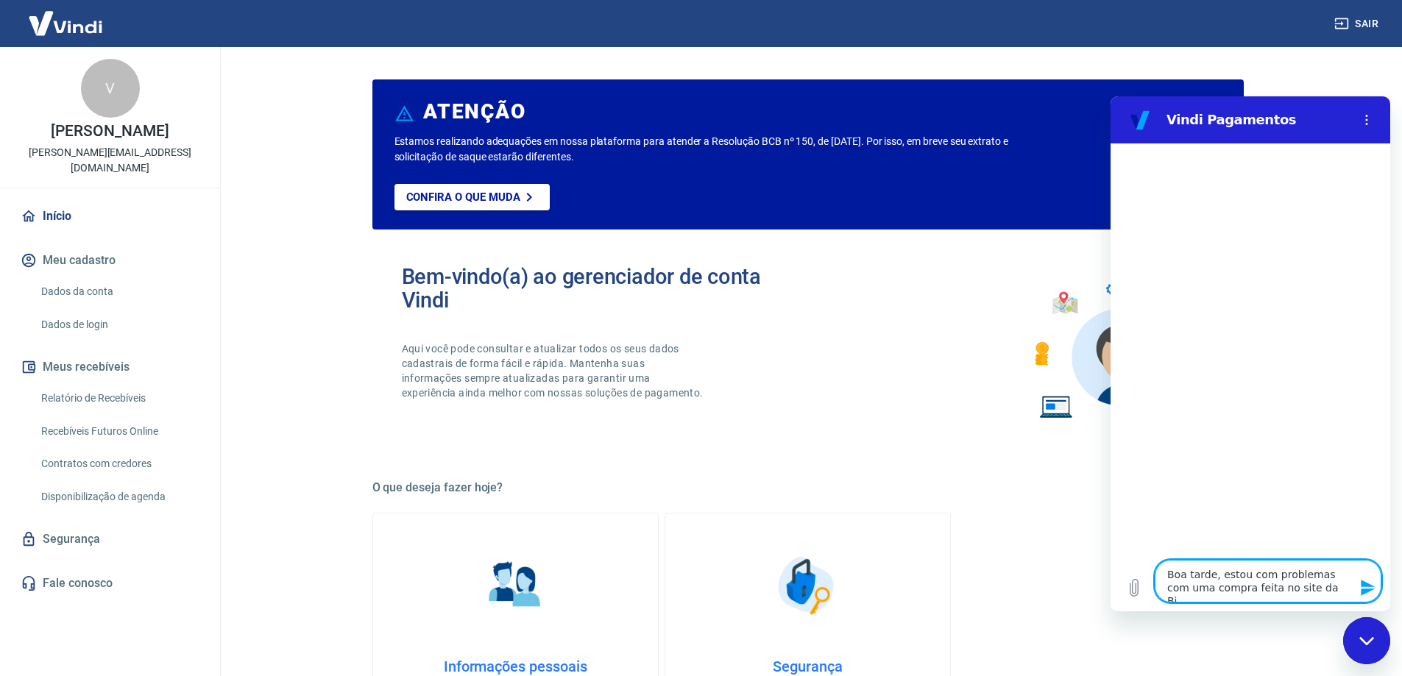
type textarea "x"
type textarea "Boa tarde, estou com problemas com uma compra feita no site da Bio"
type textarea "x"
type textarea "Boa tarde, estou com problemas com uma compra feita no site da Bio H"
type textarea "x"
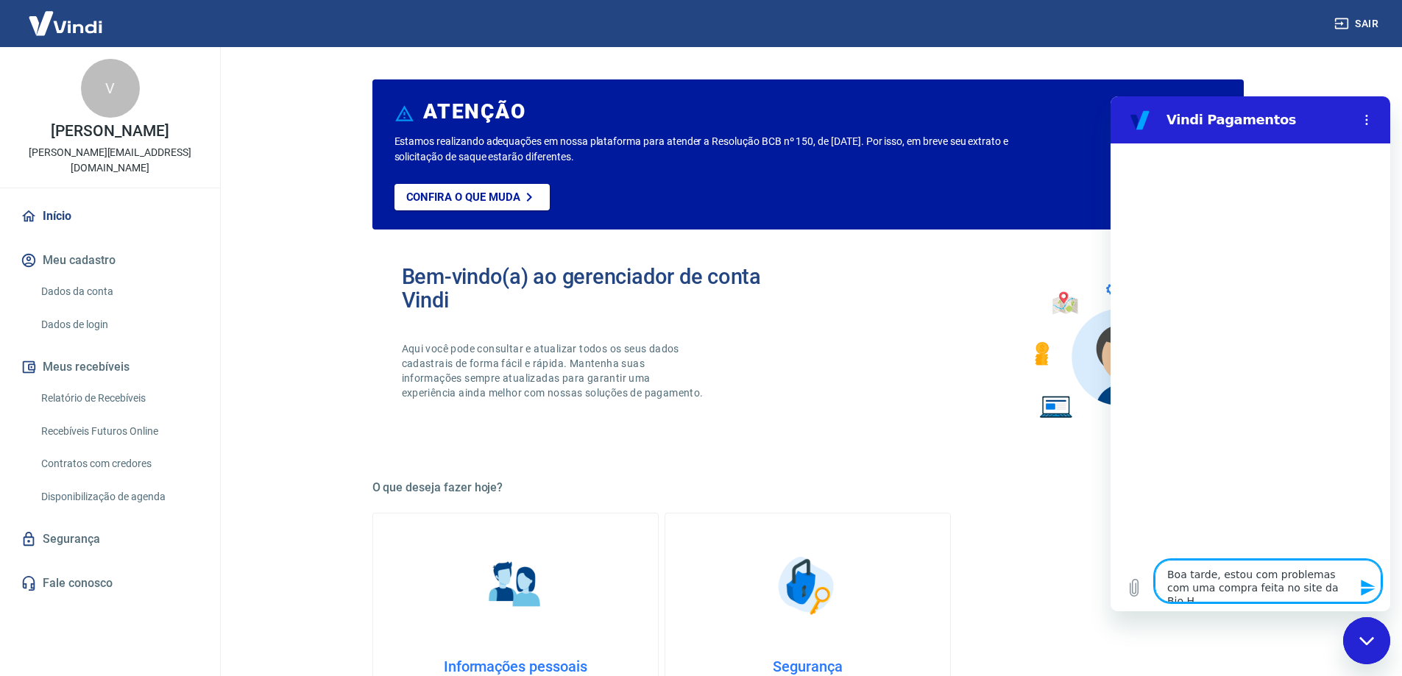
type textarea "Boa tarde, estou com problemas com uma compra feita no site da Bio Ha"
type textarea "x"
type textarea "Boa tarde, estou com problemas com uma compra feita no site da Bio Hap"
type textarea "x"
type textarea "Boa tarde, estou com problemas com uma compra feita no site da Bio Happ"
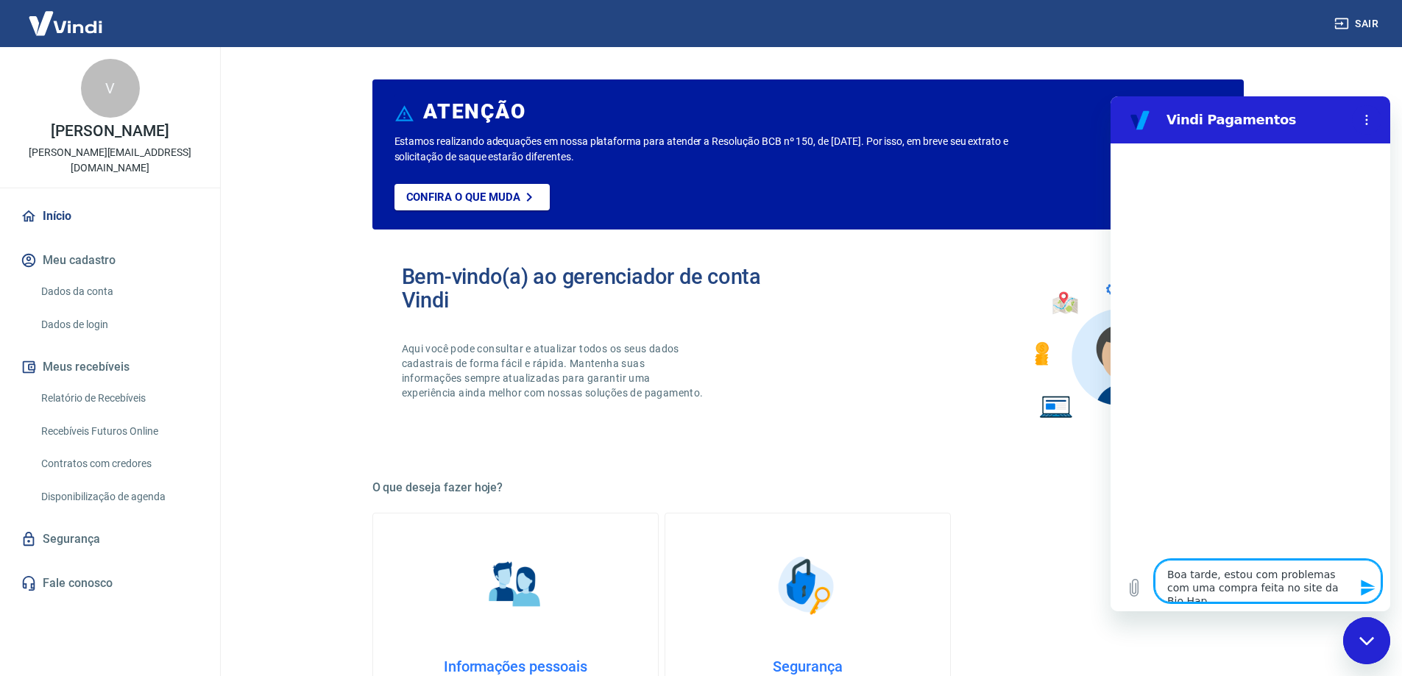
type textarea "x"
type textarea "Boa tarde, estou com problemas com uma compra feita no site da Bio Happy"
type textarea "x"
type textarea "Boa tarde, estou com problemas com uma compra feita no site da Bio Happy."
type textarea "x"
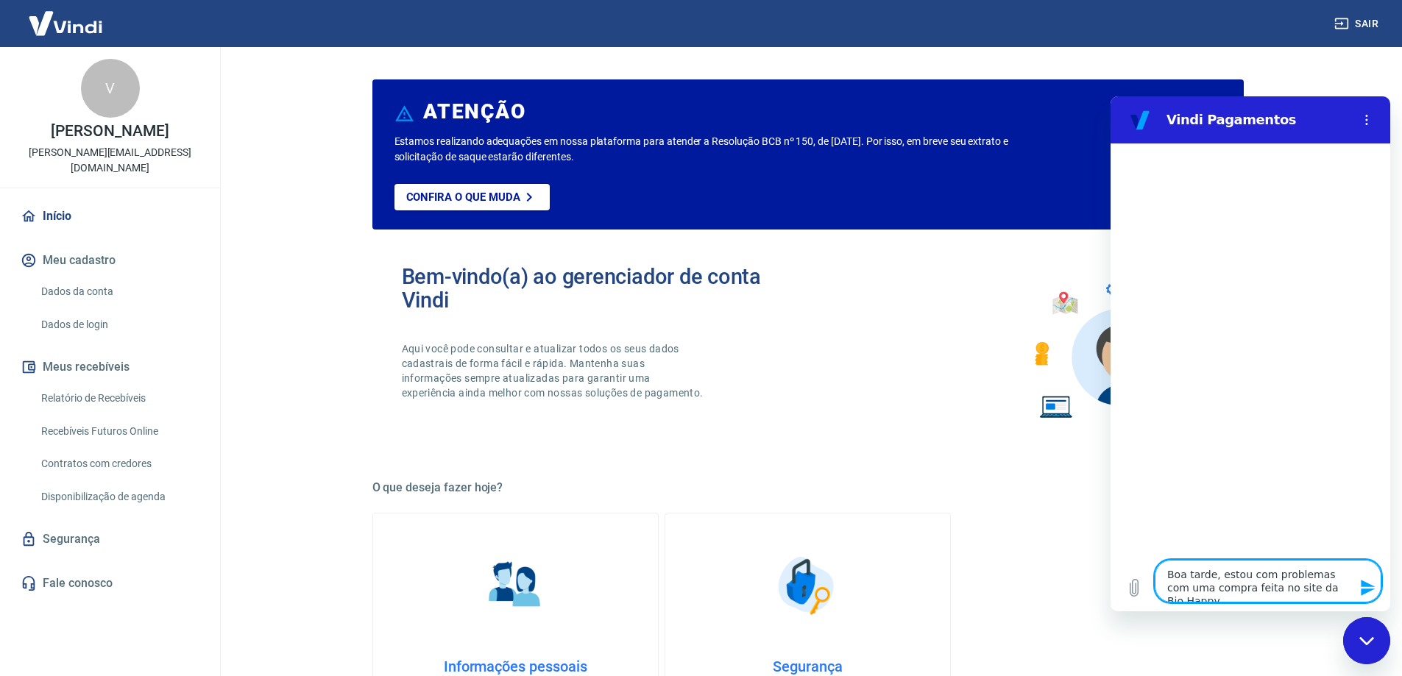
type textarea "Boa tarde, estou com problemas com uma compra feita no site da Bio Happy."
type textarea "x"
type textarea "Boa tarde, estou com problemas com uma compra feita no site da Bio Happy. o"
type textarea "x"
type textarea "Boa tarde, estou com problemas com uma compra feita no site da Bio Happy. o"
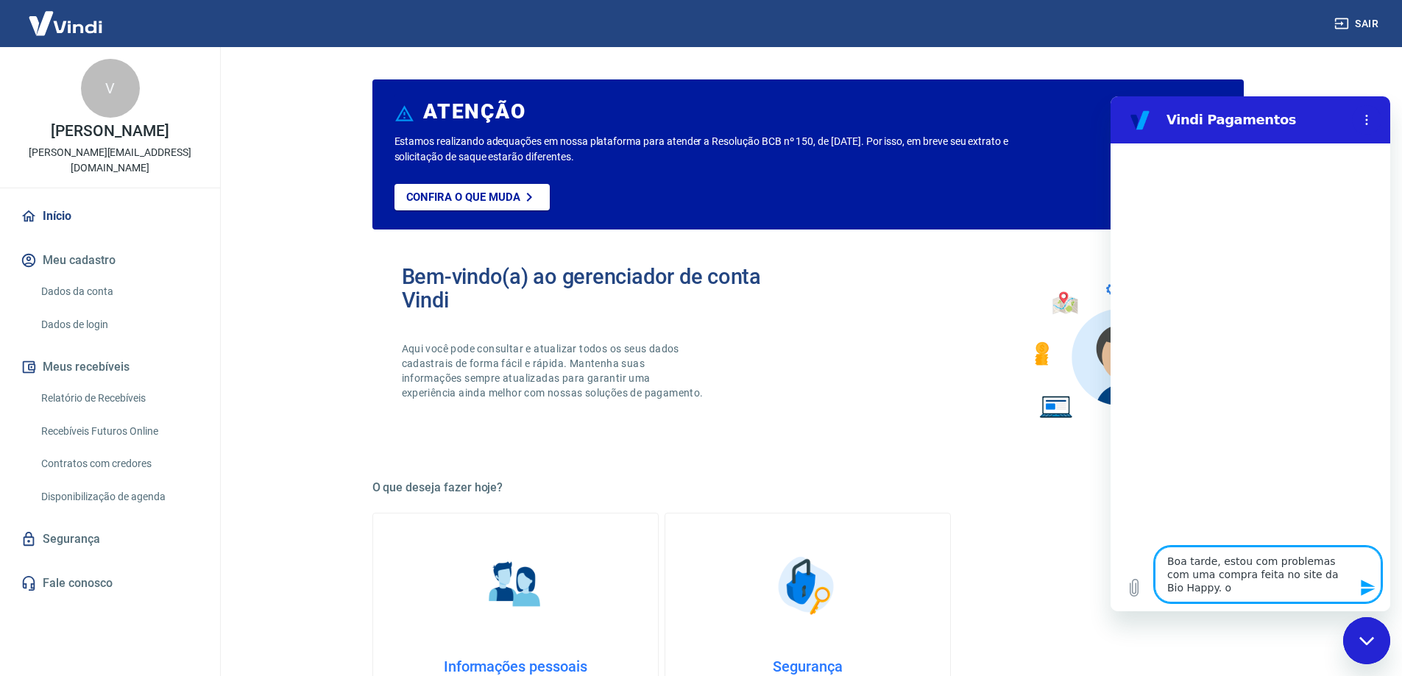
type textarea "x"
type textarea "Boa tarde, estou com problemas com uma compra feita no site da Bio Happy. o p"
type textarea "x"
type textarea "Boa tarde, estou com problemas com uma compra feita no site da Bio Happy. o pe"
type textarea "x"
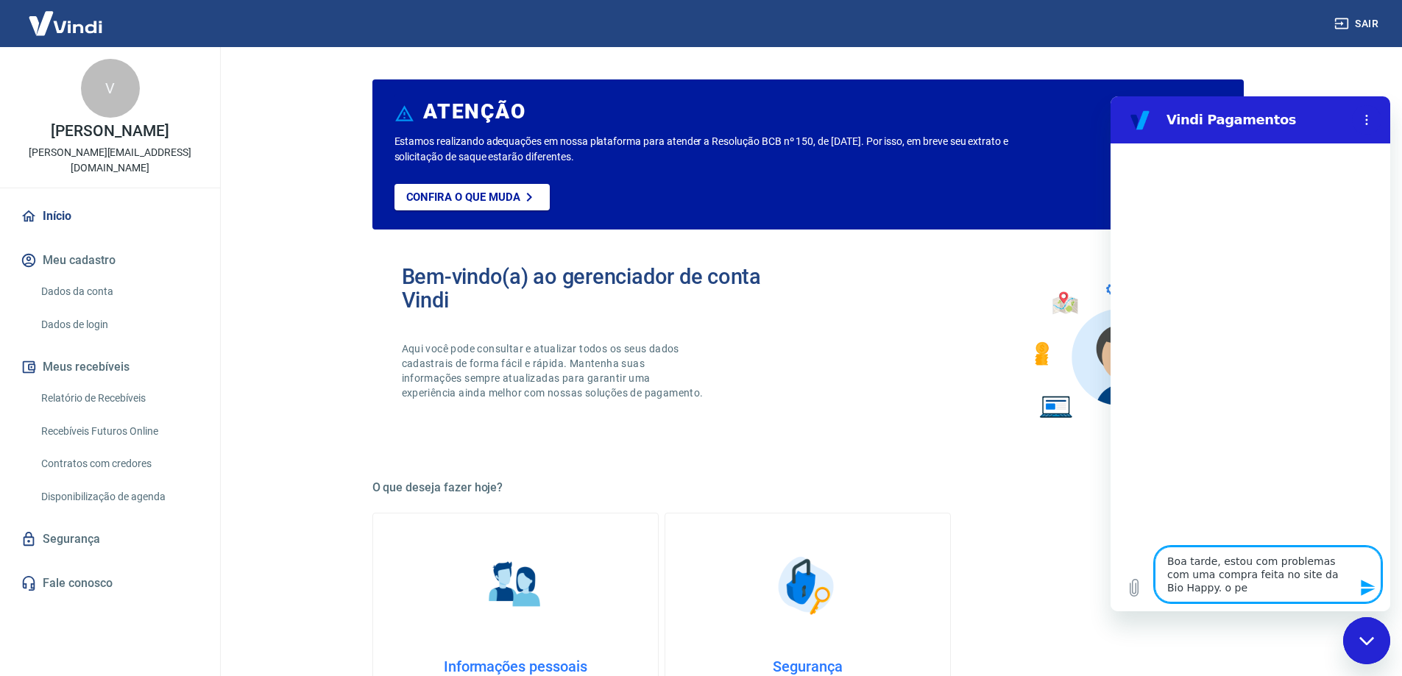
type textarea "Boa tarde, estou com problemas com uma compra feita no site da Bio Happy. o ped"
type textarea "x"
type textarea "Boa tarde, estou com problemas com uma compra feita no site da Bio Happy. o pedi"
type textarea "x"
type textarea "Boa tarde, estou com problemas com uma compra feita no site da Bio Happy. o ped…"
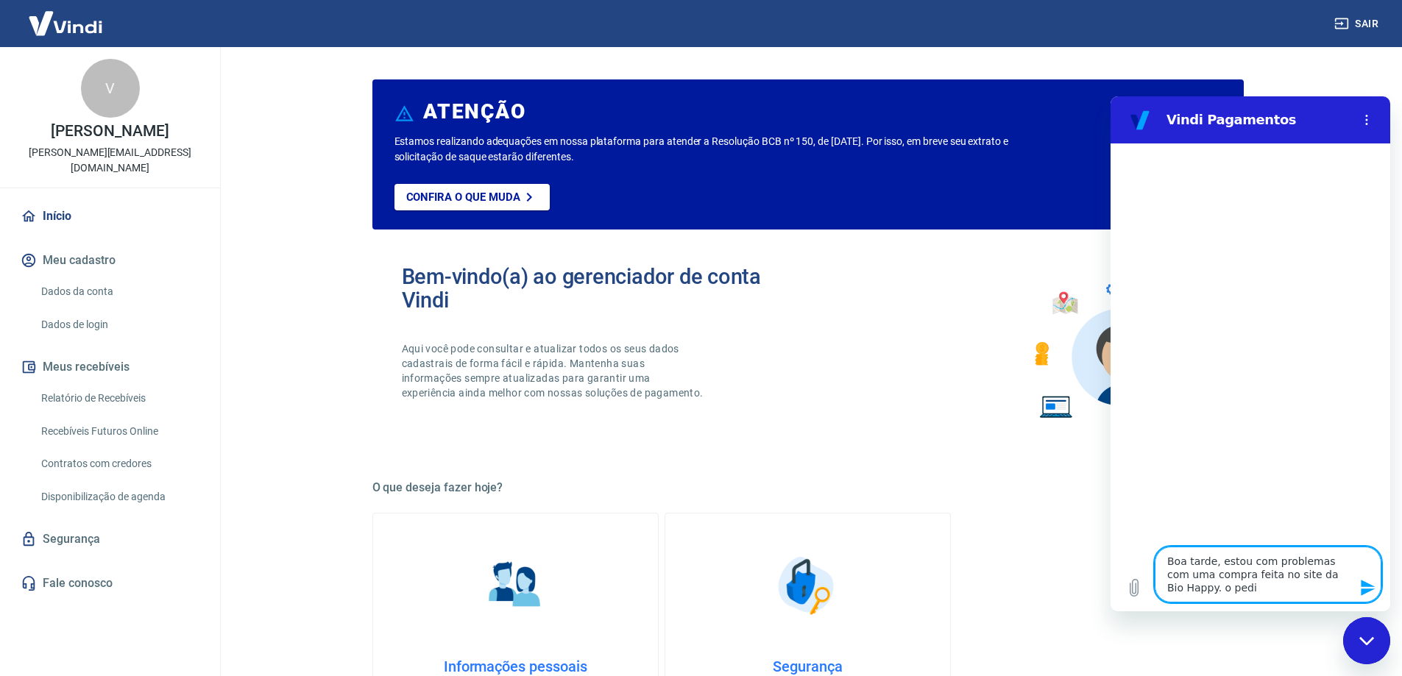
type textarea "x"
type textarea "Boa tarde, estou com problemas com uma compra feita no site da Bio Happy. o ped…"
type textarea "x"
type textarea "Boa tarde, estou com problemas com uma compra feita no site da Bio Happy. o ped…"
type textarea "x"
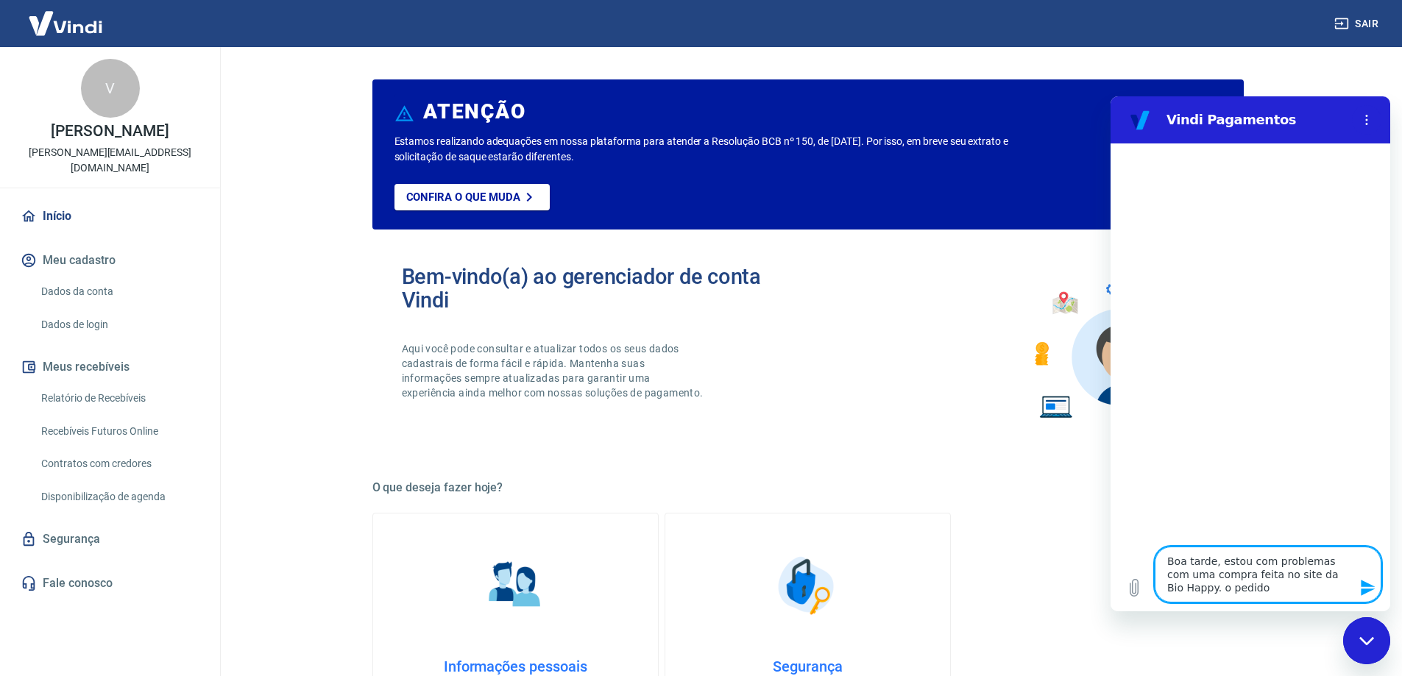
type textarea "Boa tarde, estou com problemas com uma compra feita no site da Bio Happy. o ped…"
type textarea "x"
type textarea "Boa tarde, estou com problemas com uma compra feita no site da Bio Happy. o ped…"
type textarea "x"
type textarea "Boa tarde, estou com problemas com uma compra feita no site da Bio Happy. o ped…"
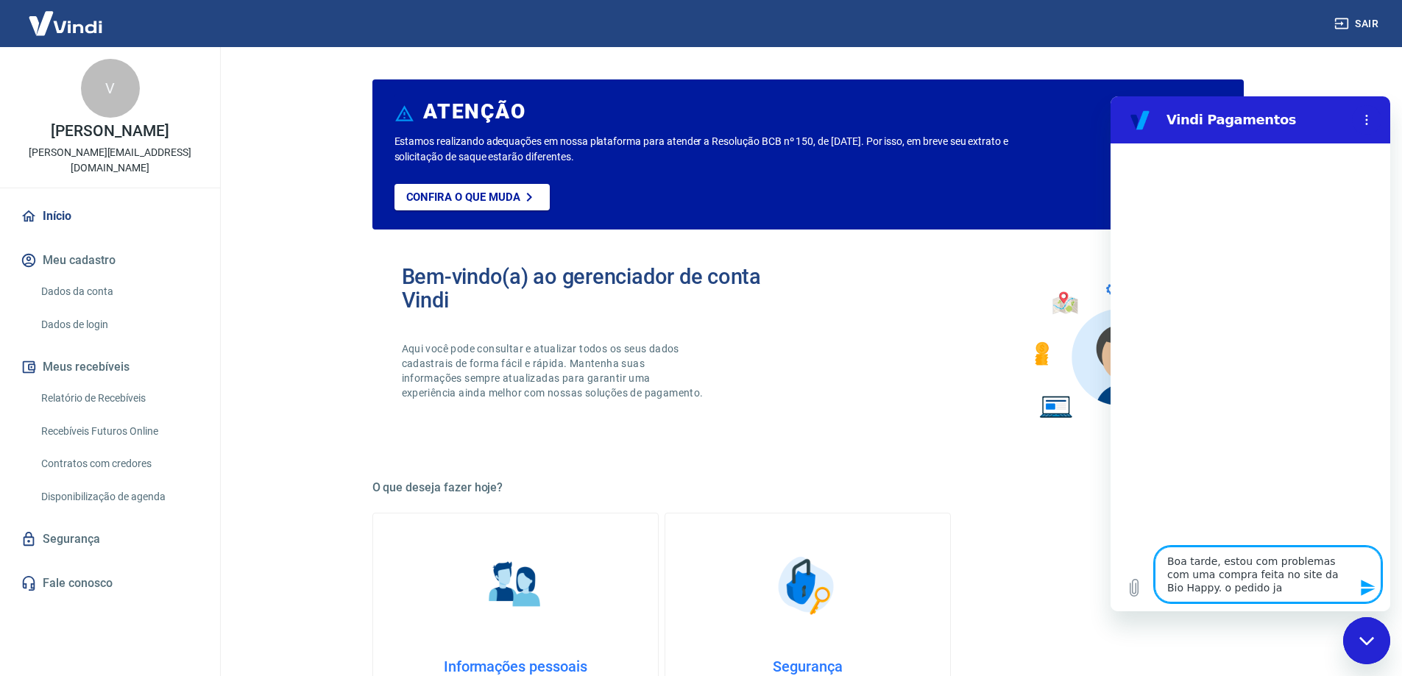
type textarea "x"
type textarea "Boa tarde, estou com problemas com uma compra feita no site da Bio Happy. o ped…"
type textarea "x"
type textarea "Boa tarde, estou com problemas com uma compra feita no site da Bio Happy. o ped…"
type textarea "x"
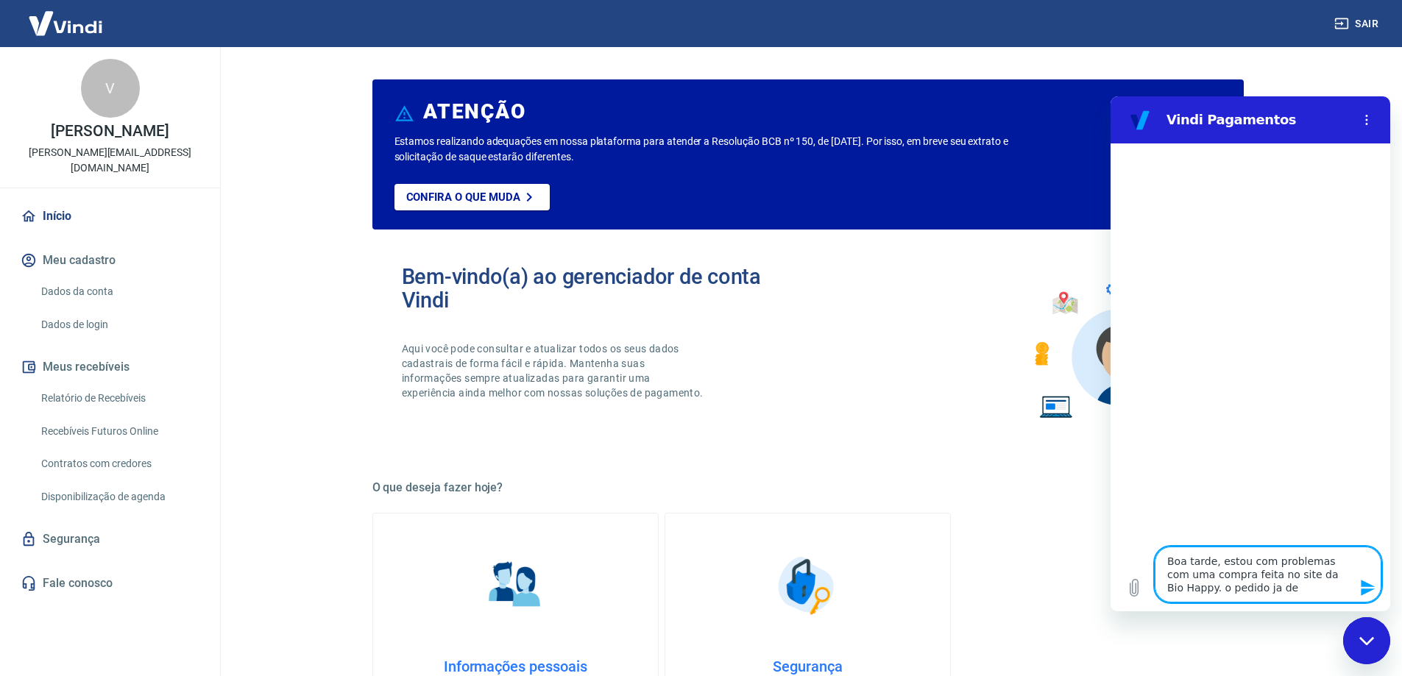
type textarea "Boa tarde, estou com problemas com uma compra feita no site da Bio Happy. o ped…"
type textarea "x"
type textarea "Boa tarde, estou com problemas com uma compra feita no site da Bio Happy. o ped…"
type textarea "x"
type textarea "Boa tarde, estou com problemas com uma compra feita no site da Bio Happy. o ped…"
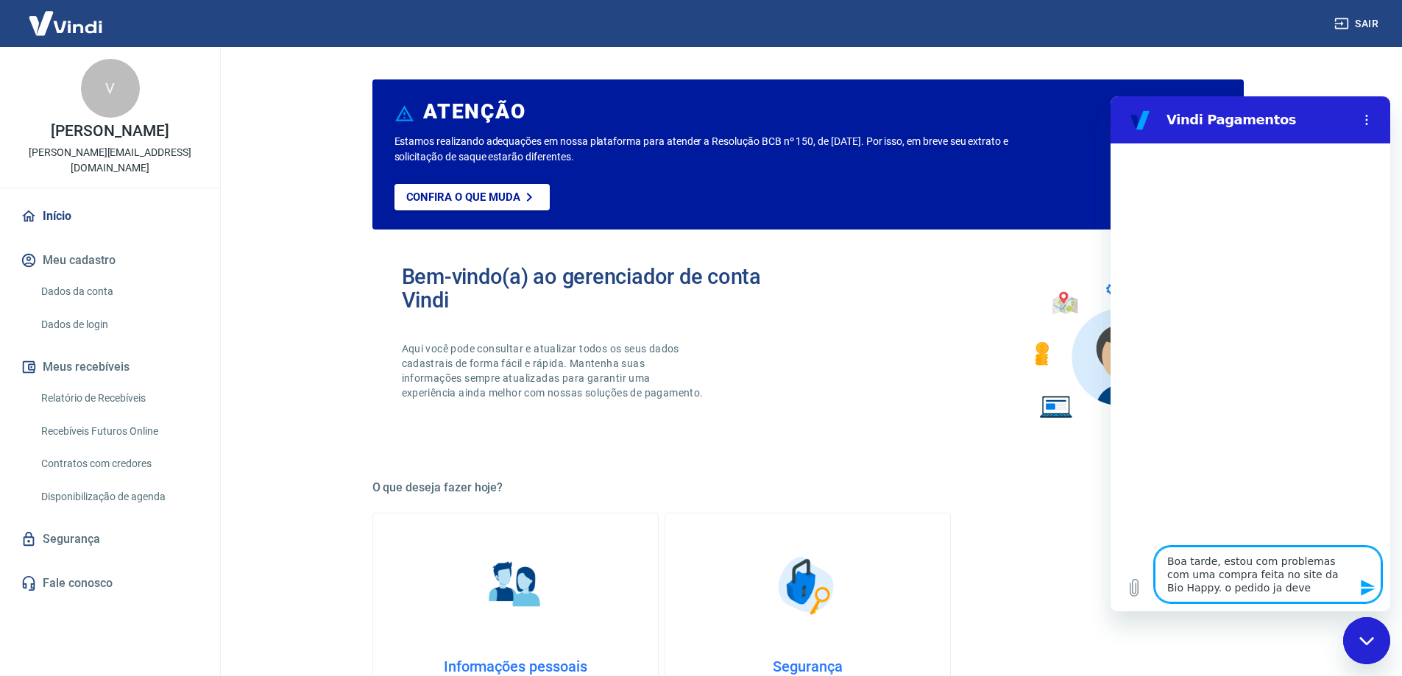
type textarea "x"
type textarea "Boa tarde, estou com problemas com uma compra feita no site da Bio Happy. o ped…"
type textarea "x"
type textarea "Boa tarde, estou com problemas com uma compra feita no site da Bio Happy. o ped…"
type textarea "x"
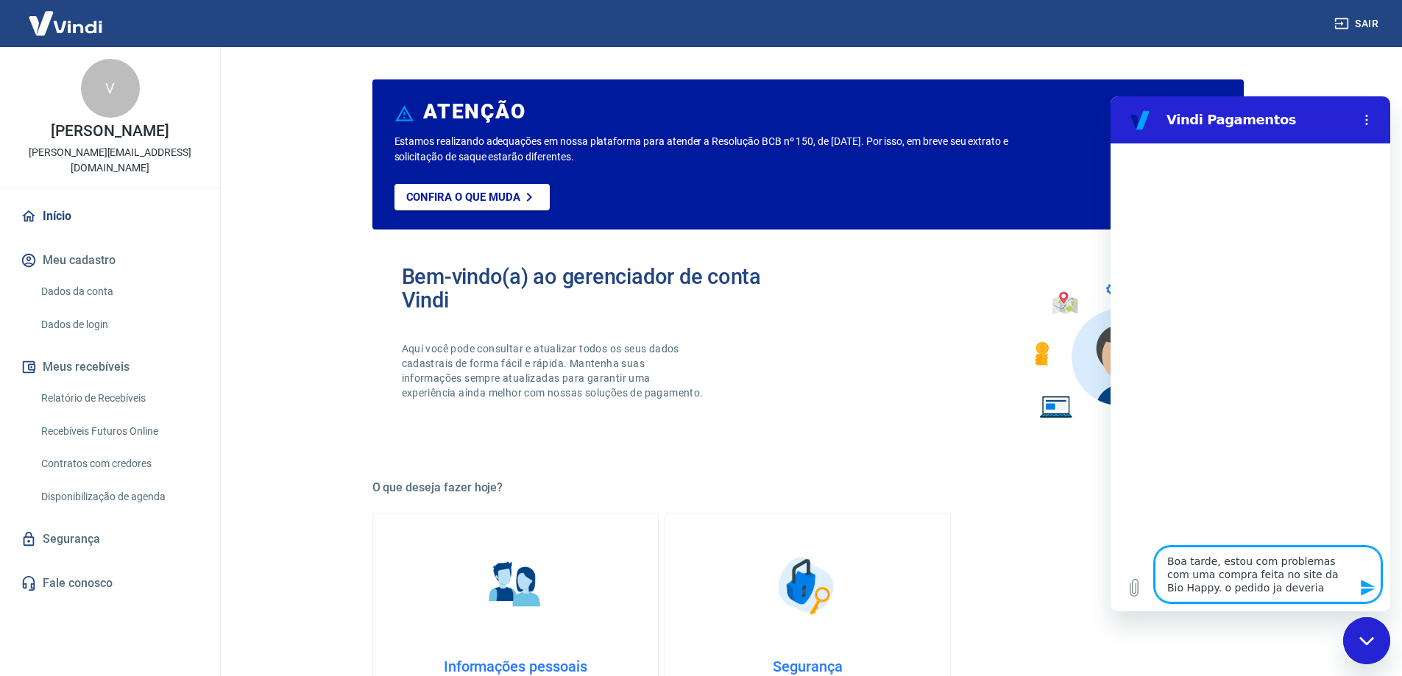
type textarea "Boa tarde, estou com problemas com uma compra feita no site da Bio Happy. o ped…"
type textarea "x"
type textarea "Boa tarde, estou com problemas com uma compra feita no site da Bio Happy. o ped…"
type textarea "x"
type textarea "Boa tarde, estou com problemas com uma compra feita no site da Bio Happy. o ped…"
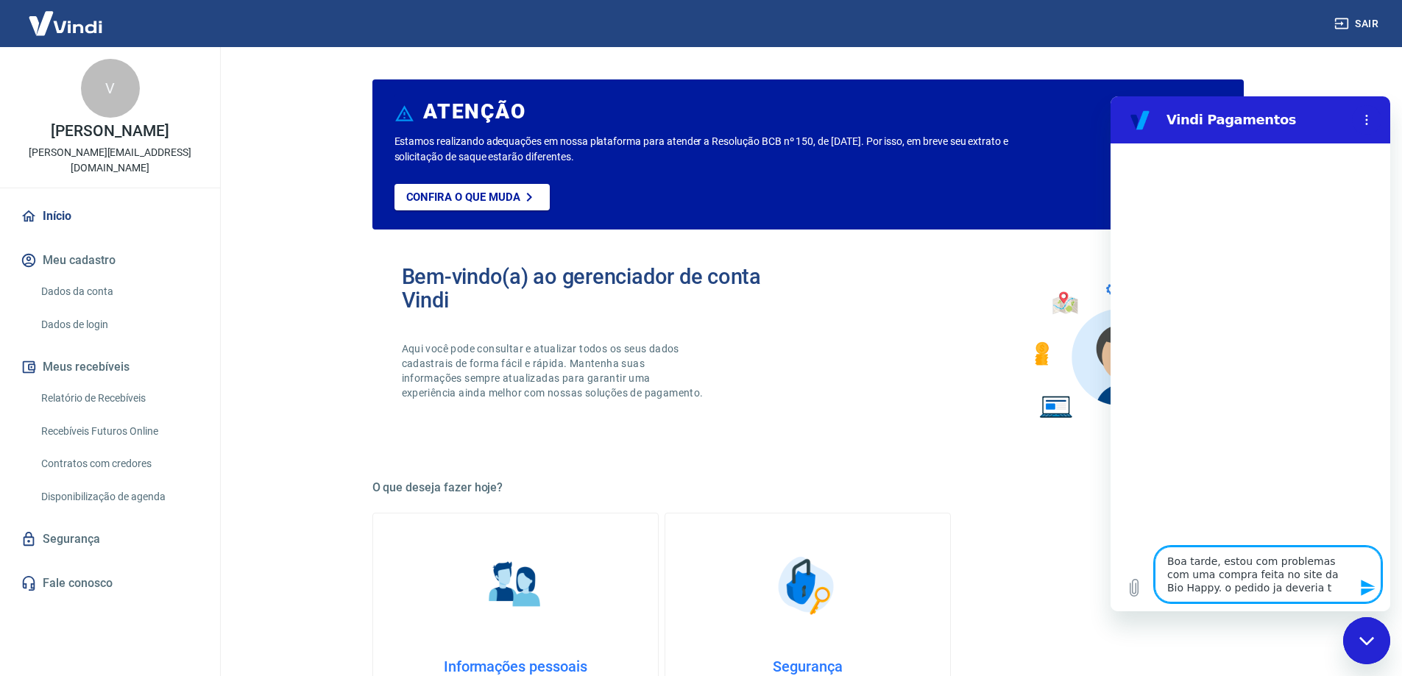
type textarea "x"
type textarea "Boa tarde, estou com problemas com uma compra feita no site da Bio Happy. o ped…"
type textarea "x"
type textarea "Boa tarde, estou com problemas com uma compra feita no site da Bio Happy. o ped…"
type textarea "x"
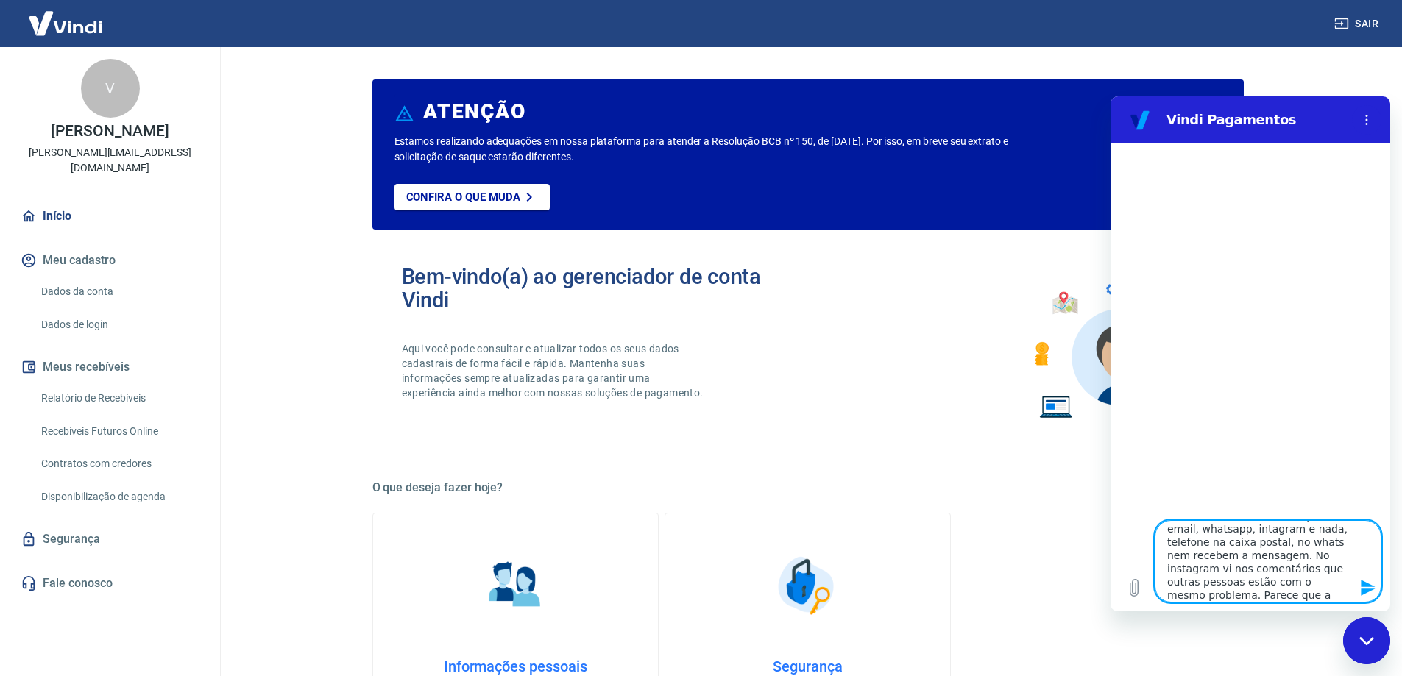
scroll to position [112, 0]
click at [1187, 584] on textarea "Boa tarde, estou com problemas com uma compra feita no site da Bio Happy. o ped…" at bounding box center [1268, 561] width 227 height 82
click at [1218, 561] on textarea "Boa tarde, estou com problemas com uma compra feita no site da Bio Happy. o ped…" at bounding box center [1268, 561] width 227 height 82
click at [1173, 576] on textarea "Boa tarde, estou com problemas com uma compra feita no site da Bio Happy. o ped…" at bounding box center [1268, 561] width 227 height 82
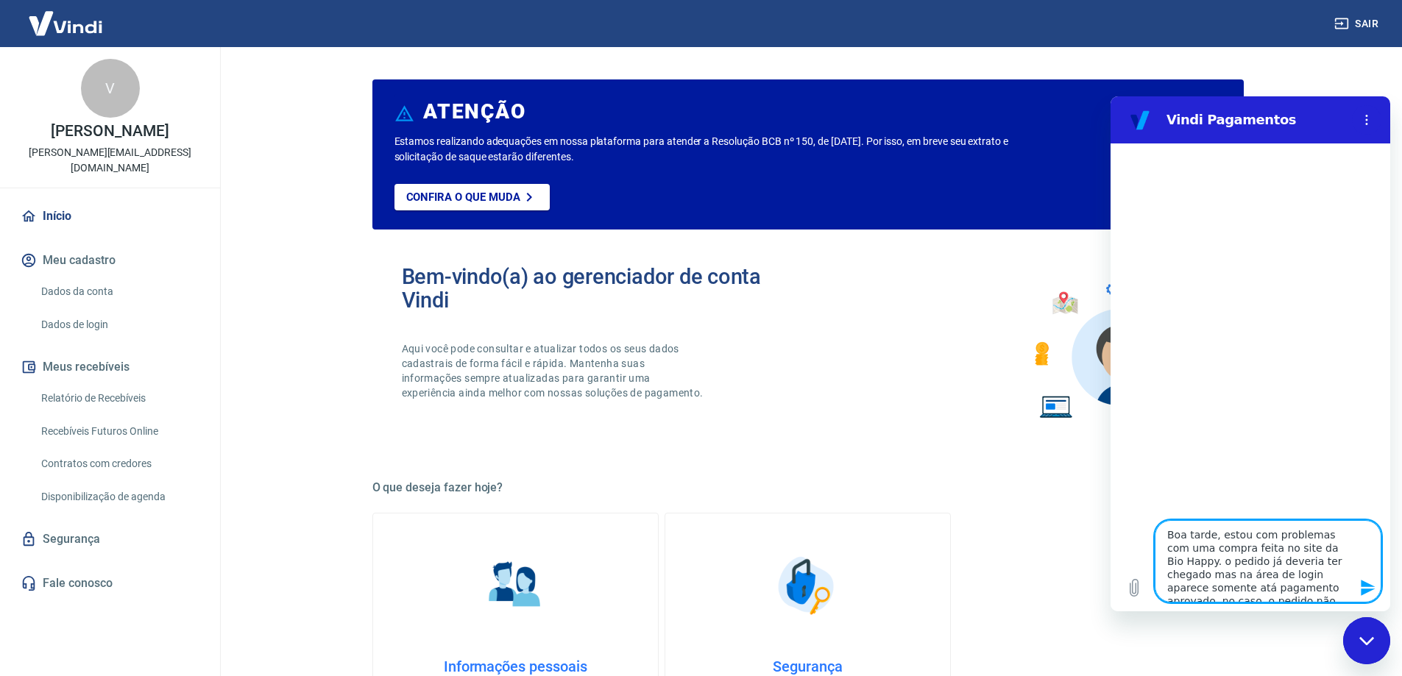
click at [1324, 576] on textarea "Boa tarde, estou com problemas com uma compra feita no site da Bio Happy. o ped…" at bounding box center [1268, 561] width 227 height 82
click at [1262, 584] on textarea "Boa tarde, estou com problemas com uma compra feita no site da Bio Happy. o ped…" at bounding box center [1268, 561] width 227 height 82
click at [1280, 531] on textarea "Boa tarde, estou com problemas com uma compra feita no site da Bio Happy. o ped…" at bounding box center [1268, 561] width 227 height 82
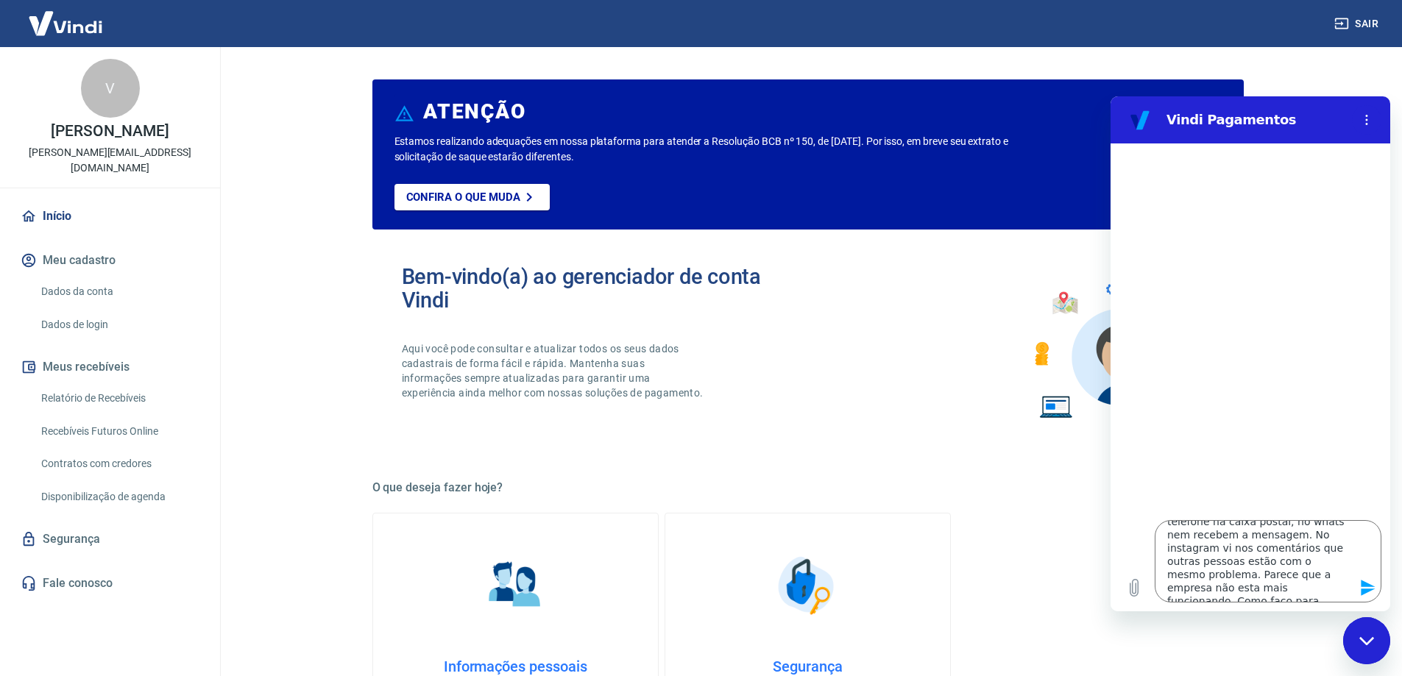
click at [1363, 583] on icon "Enviar mensagem" at bounding box center [1368, 588] width 14 height 16
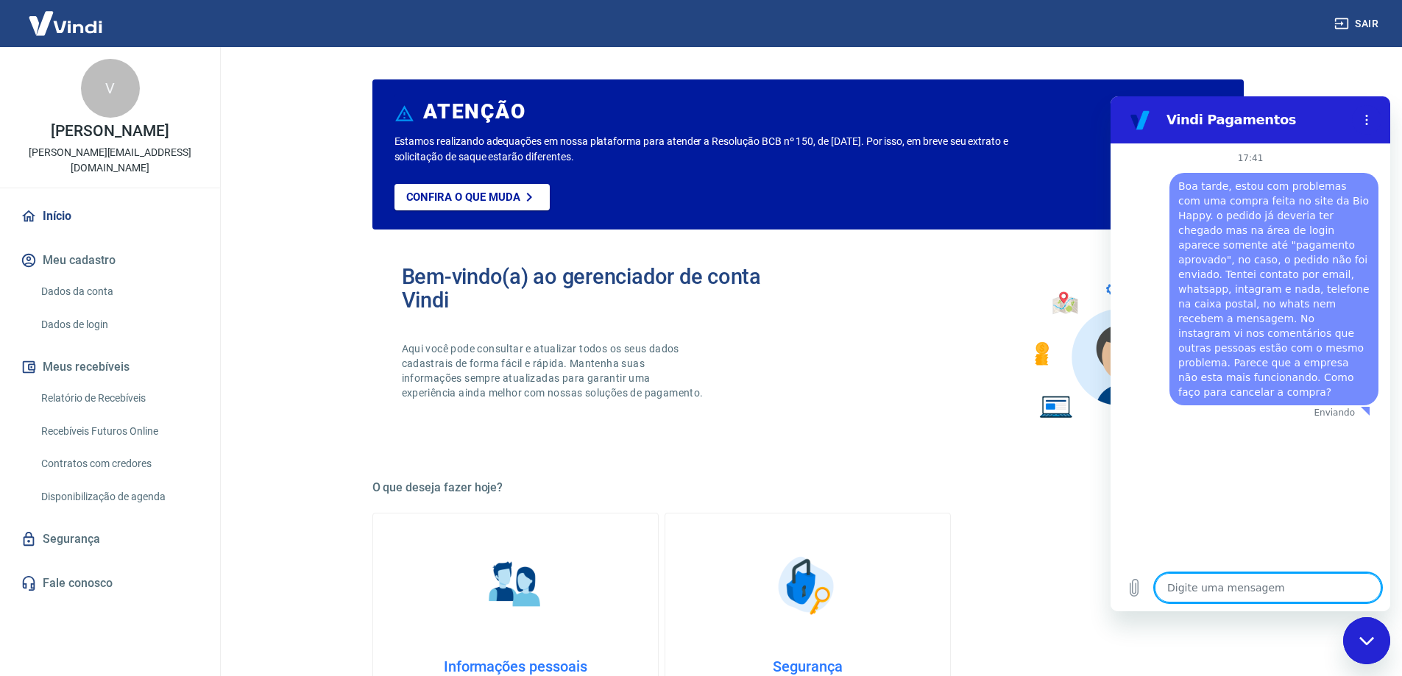
scroll to position [0, 0]
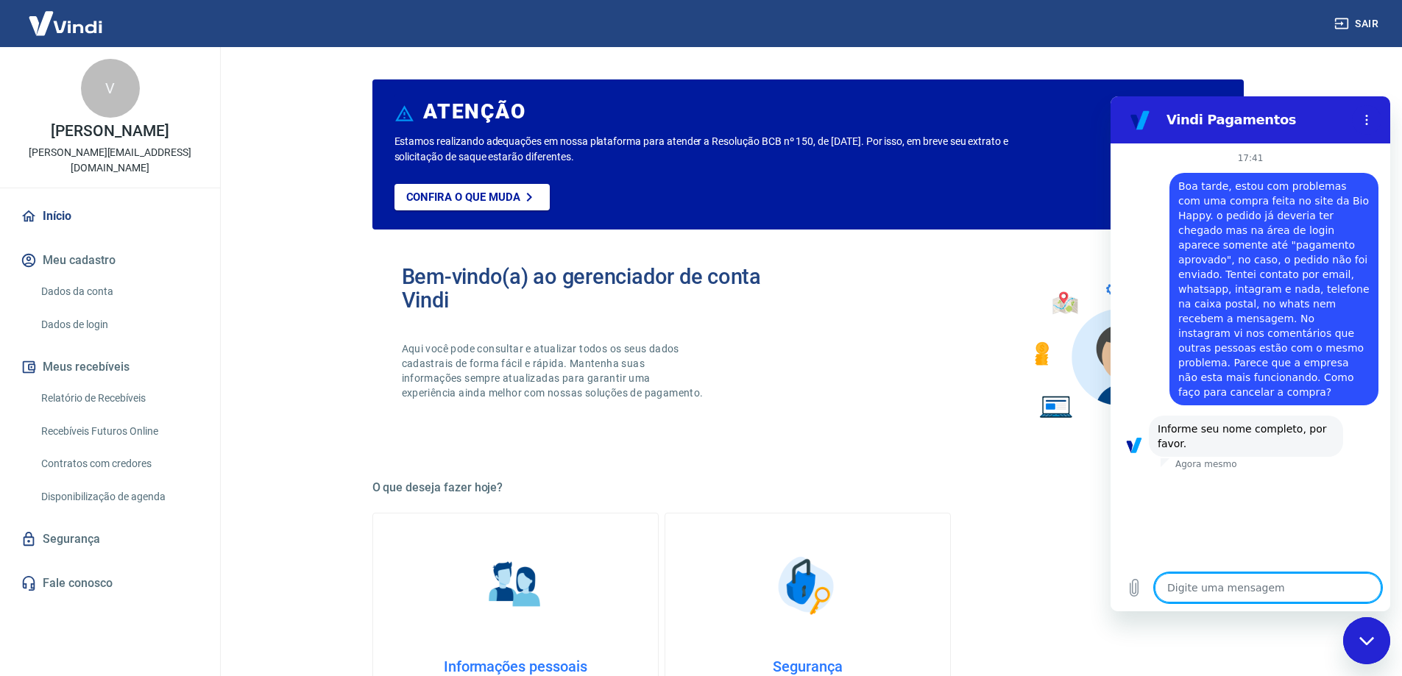
click at [1221, 582] on textarea at bounding box center [1268, 587] width 227 height 29
click at [1237, 578] on textarea at bounding box center [1268, 587] width 227 height 29
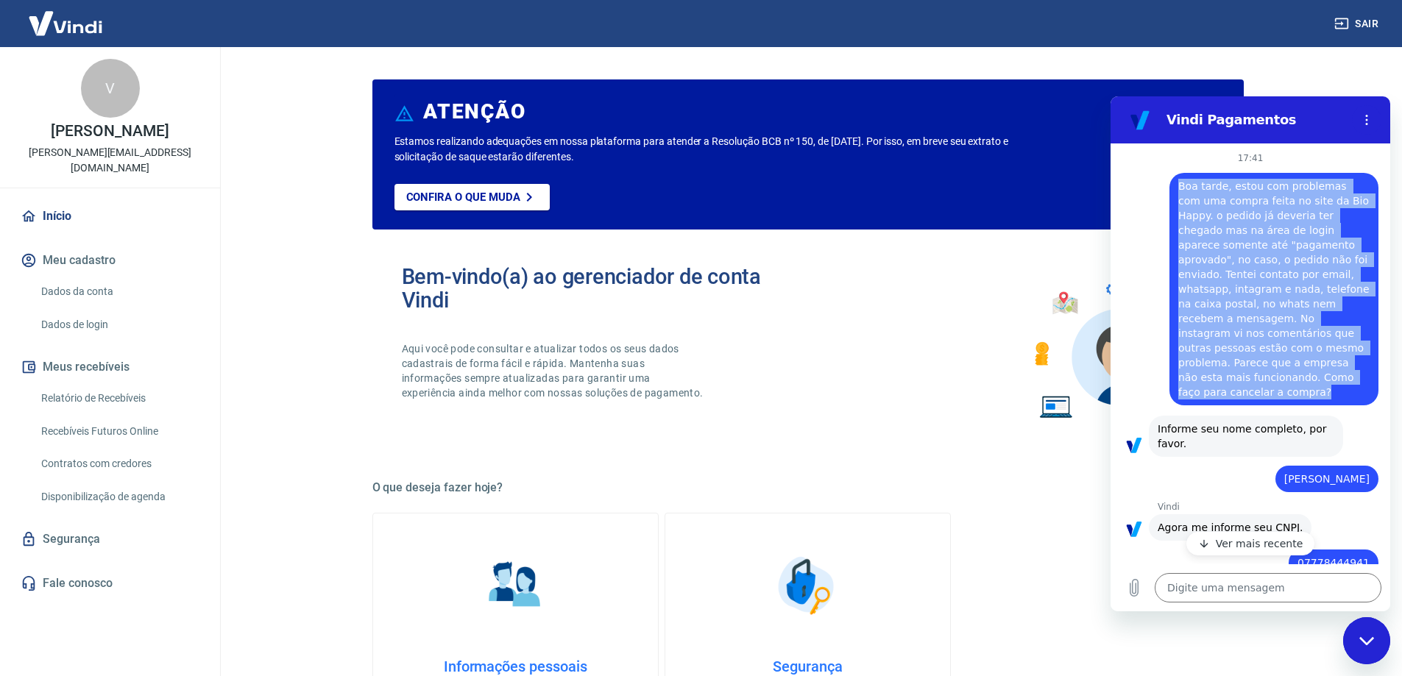
drag, startPoint x: 1181, startPoint y: 181, endPoint x: 1258, endPoint y: 389, distance: 221.2
click at [1258, 389] on div "diz: Boa tarde, estou com problemas com uma compra feita no site da Bio Happy. …" at bounding box center [1273, 289] width 209 height 233
copy span "Boa tarde, estou com problemas com uma compra feita no site da Bio Happy. o ped…"
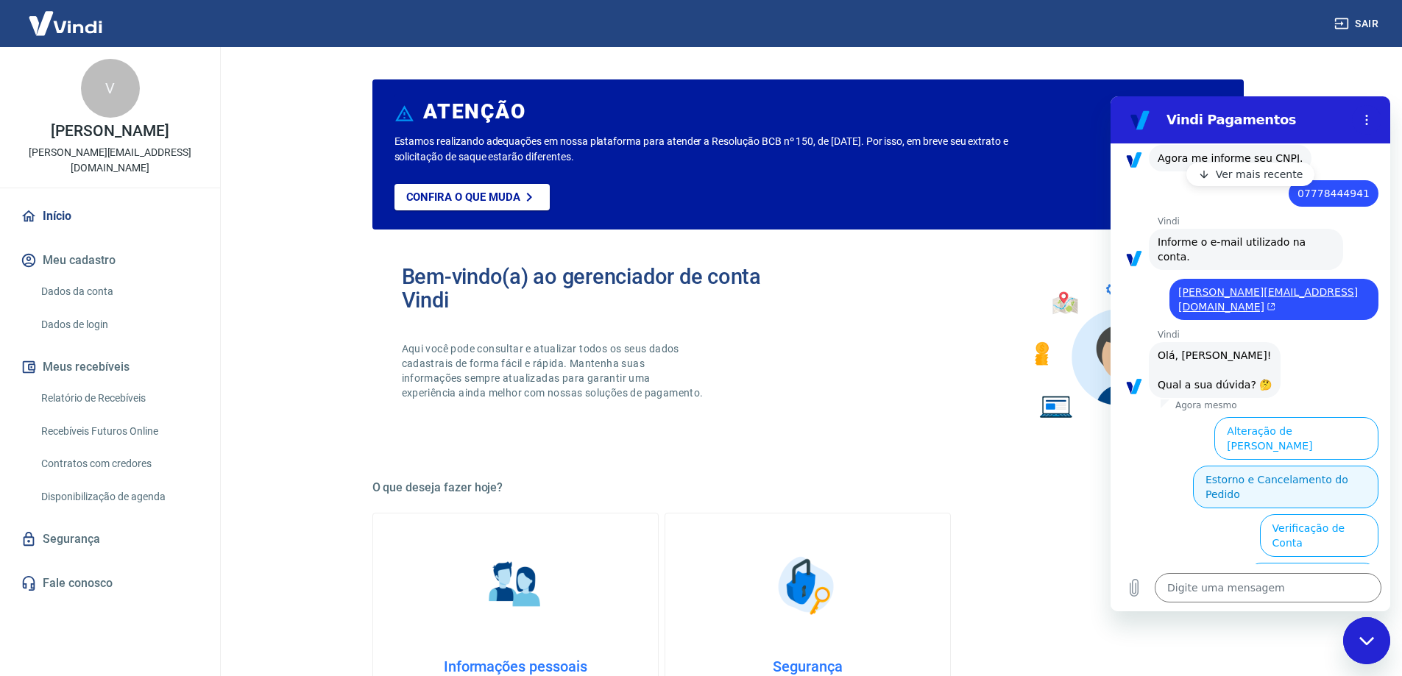
scroll to position [480, 0]
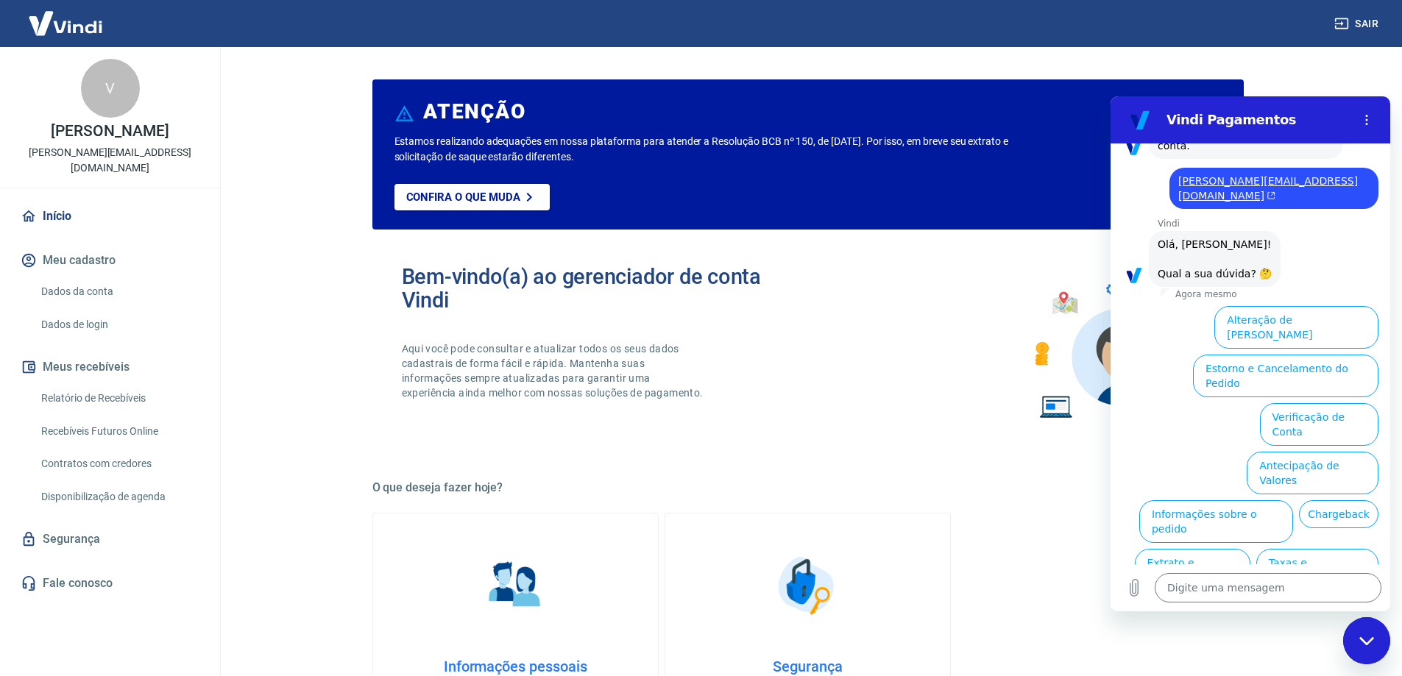
click at [1285, 355] on button "Estorno e Cancelamento do Pedido" at bounding box center [1285, 376] width 185 height 43
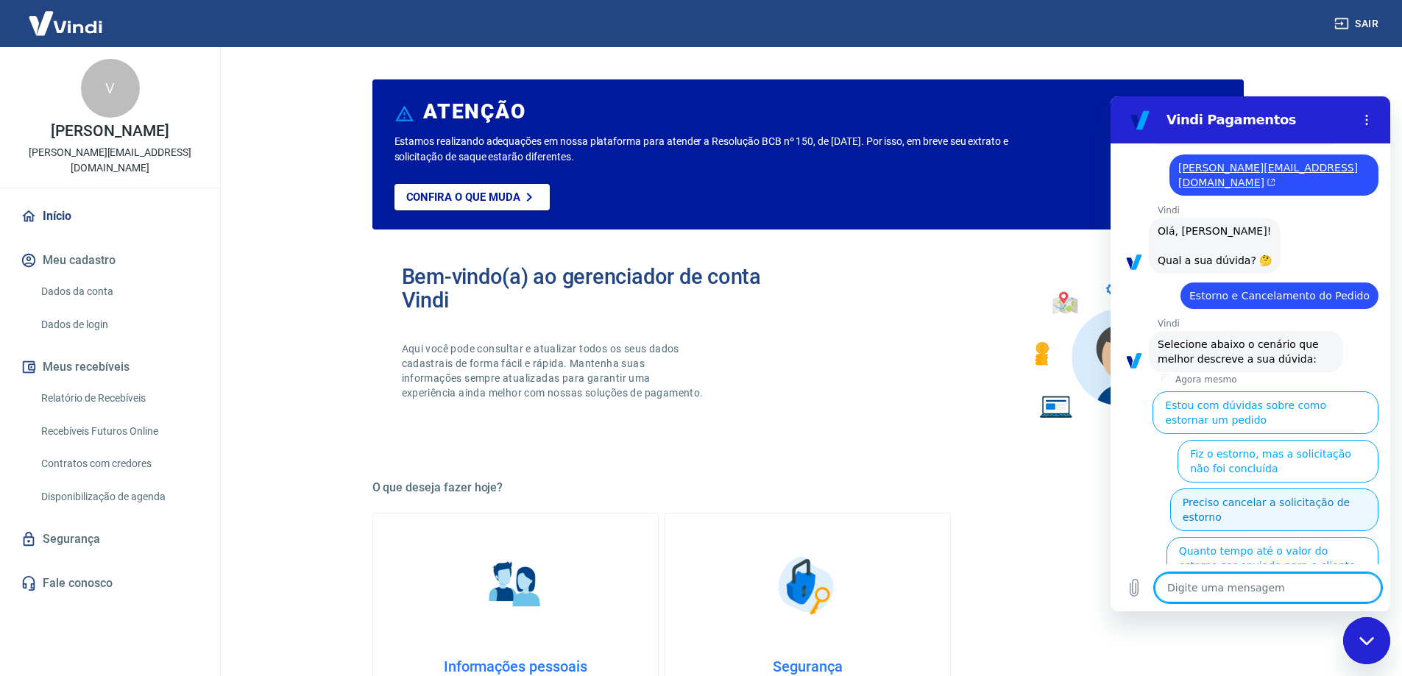
scroll to position [536, 0]
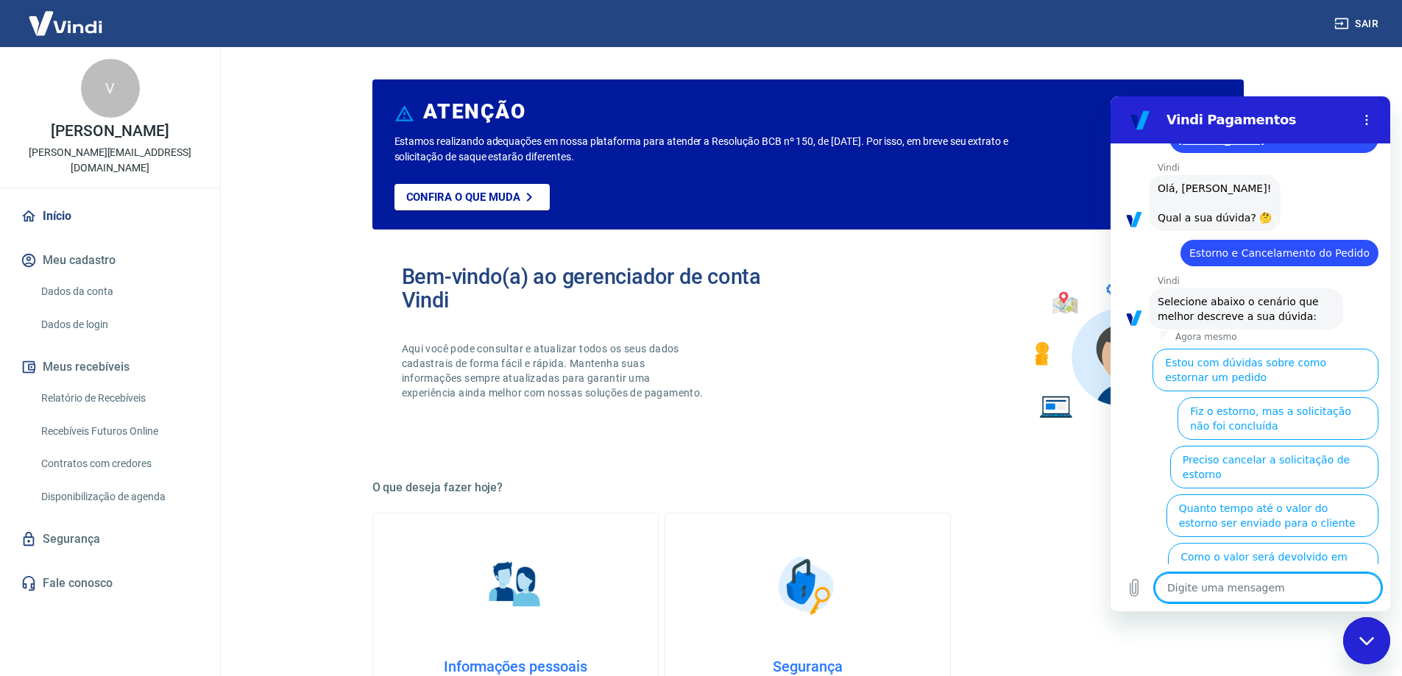
click at [1218, 585] on textarea at bounding box center [1268, 587] width 227 height 29
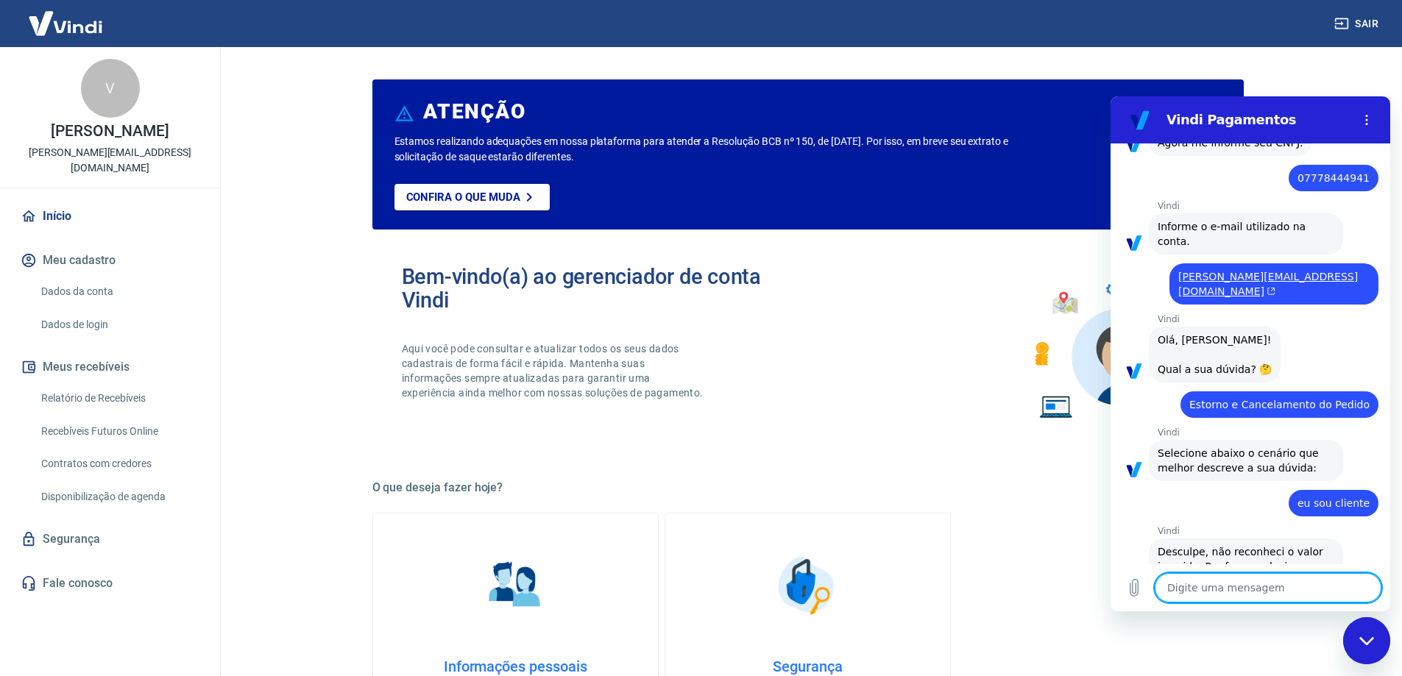
scroll to position [388, 0]
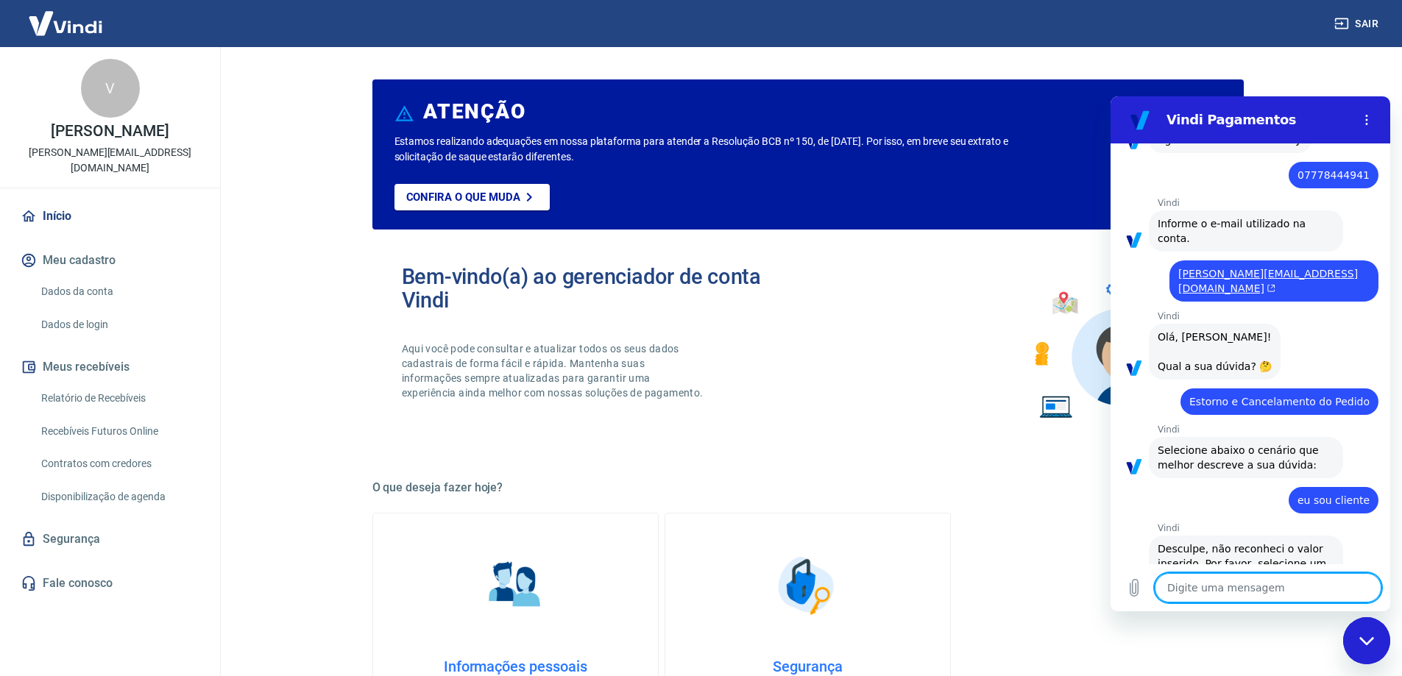
click at [1007, 544] on div "Informações pessoais Gestão de dados cadastrais, envio de documentos, alteração…" at bounding box center [807, 633] width 871 height 241
click at [70, 29] on img at bounding box center [66, 23] width 96 height 45
click at [1374, 644] on icon "Fechar janela de mensagens" at bounding box center [1366, 641] width 15 height 10
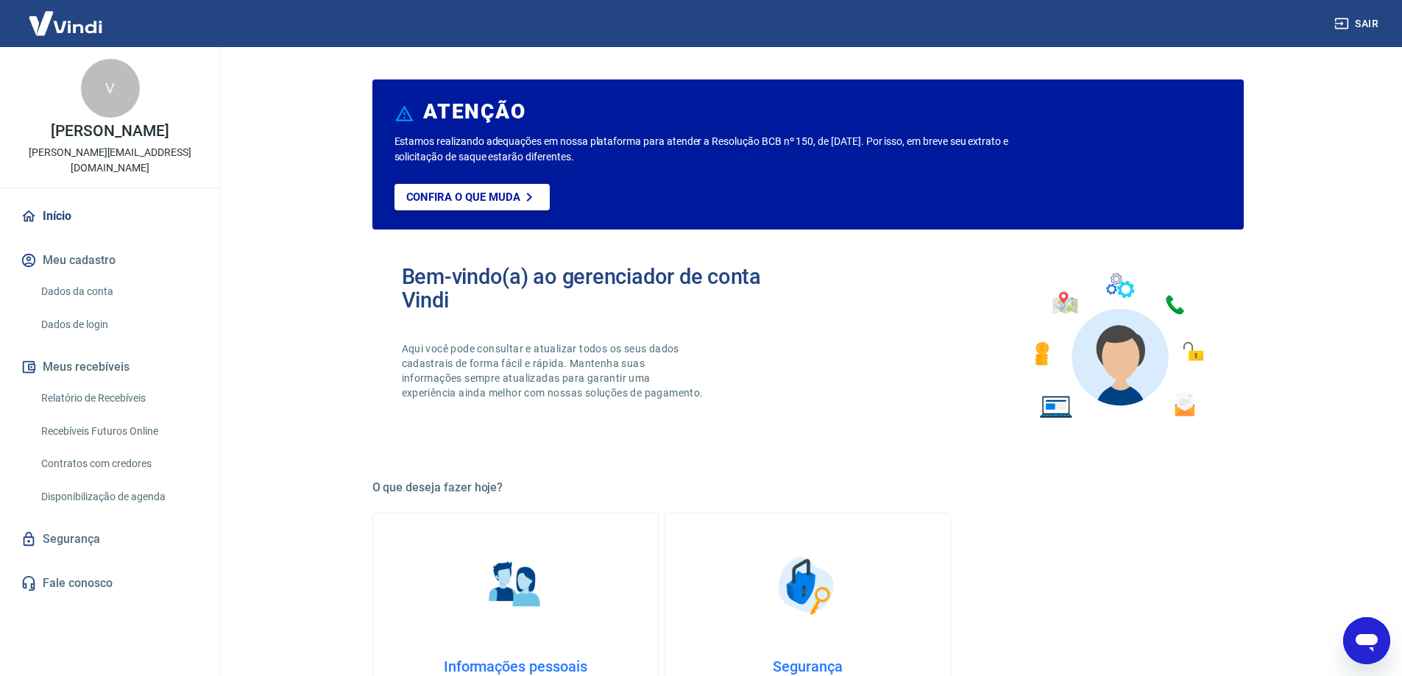
scroll to position [536, 0]
click at [65, 35] on img at bounding box center [66, 23] width 96 height 45
click at [54, 16] on img at bounding box center [66, 23] width 96 height 45
